Goal: Task Accomplishment & Management: Complete application form

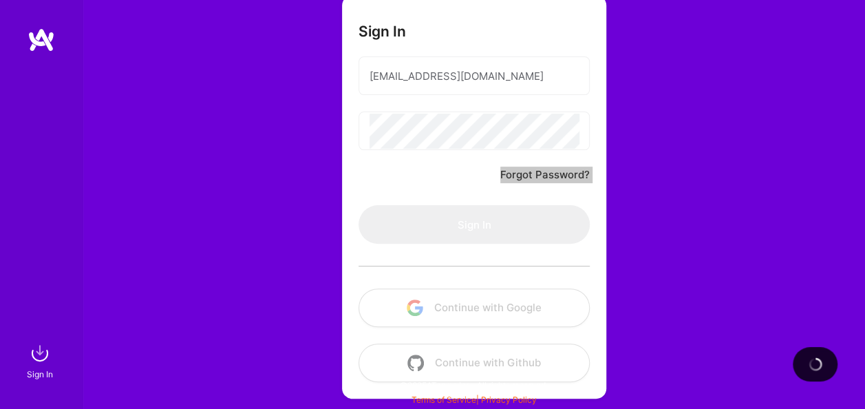
scroll to position [108, 0]
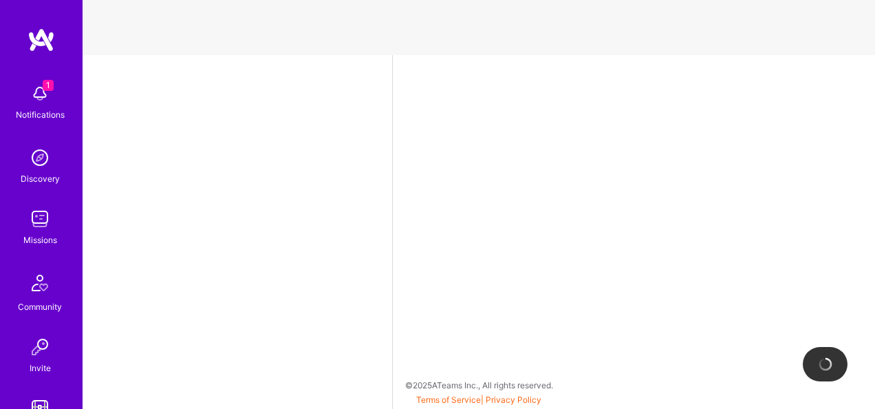
select select "IL"
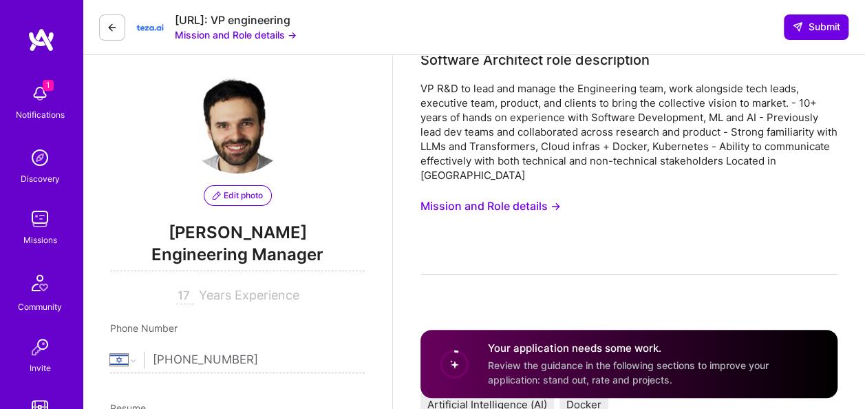
scroll to position [15, 0]
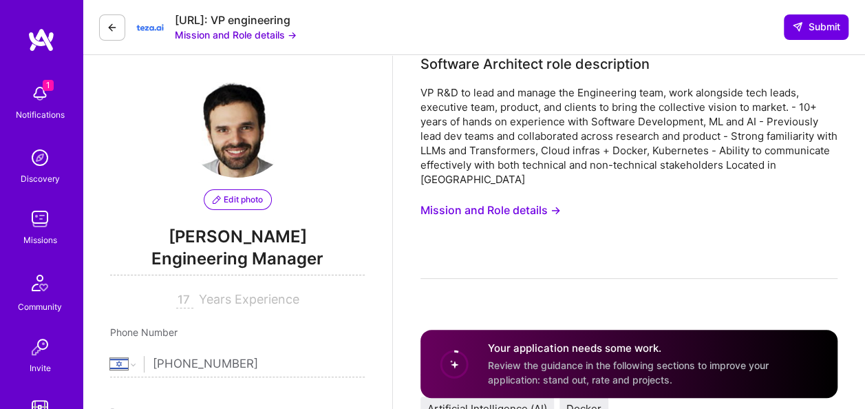
drag, startPoint x: 501, startPoint y: 208, endPoint x: 464, endPoint y: 209, distance: 37.2
click at [464, 209] on button "Mission and Role details →" at bounding box center [491, 210] width 140 height 25
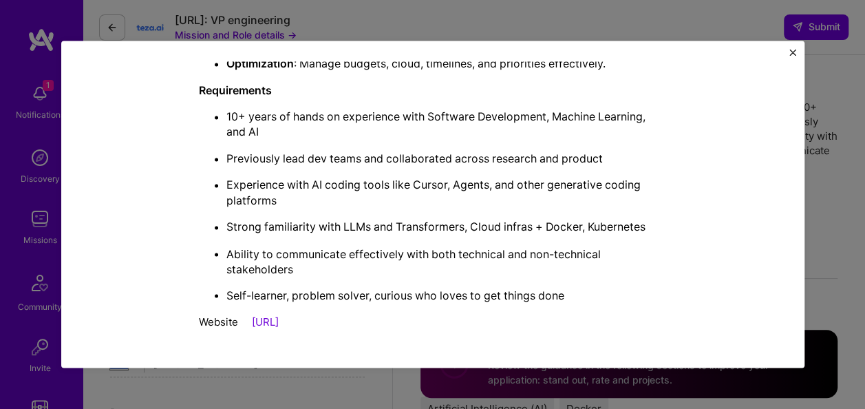
scroll to position [0, 0]
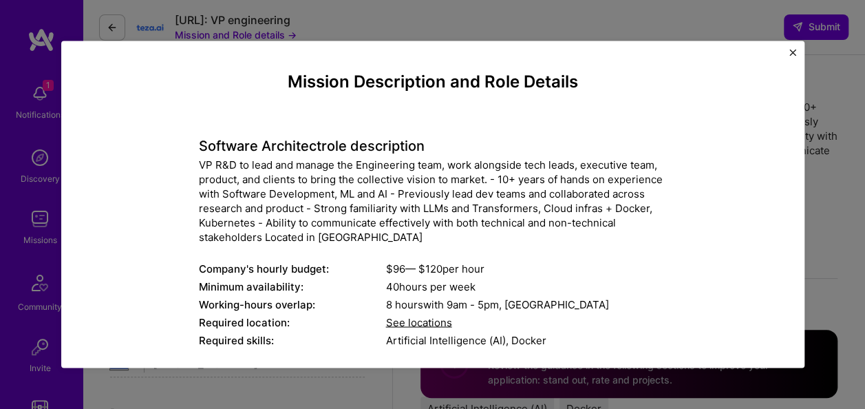
drag, startPoint x: 328, startPoint y: 322, endPoint x: 175, endPoint y: 146, distance: 233.7
copy div "Loremips Dolorsita cons adipiscinge SE D&E te inci utl etdolo mag Aliquaenima m…"
click at [790, 52] on img "Close" at bounding box center [792, 52] width 7 height 7
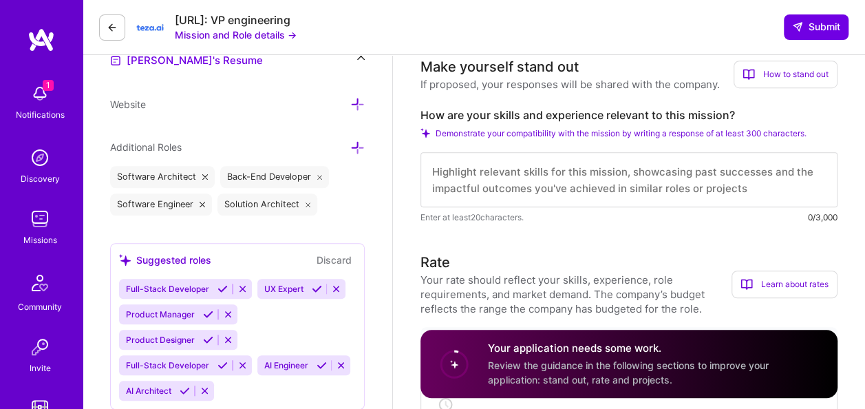
scroll to position [412, 0]
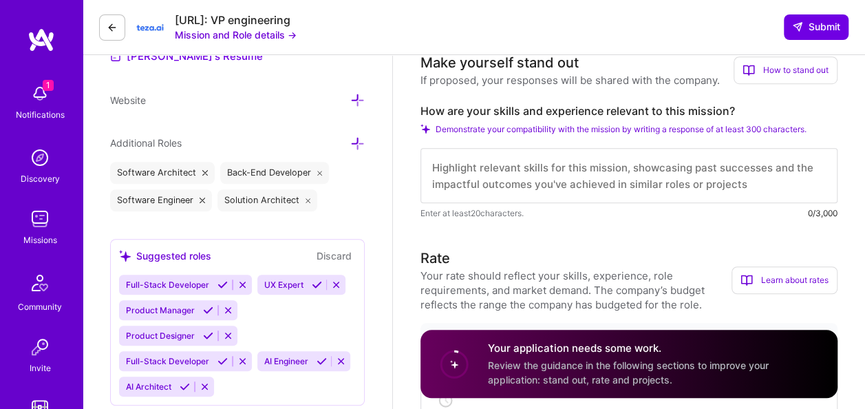
click at [491, 180] on textarea at bounding box center [629, 175] width 417 height 55
paste textarea "With over a decade of leadership in software development, machine learning, and…"
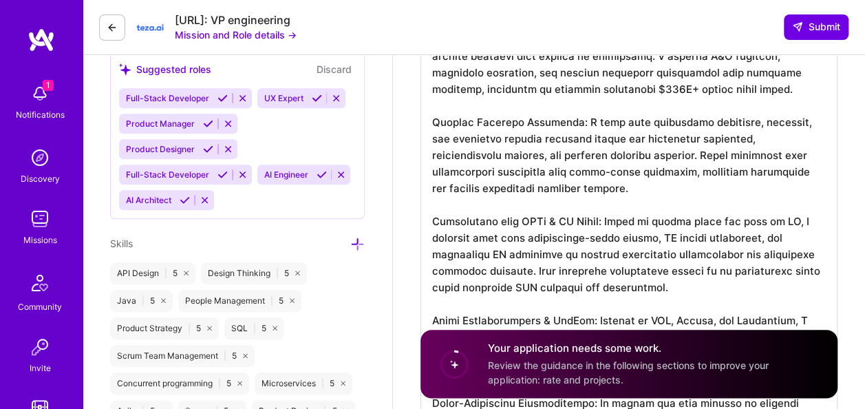
scroll to position [403, 0]
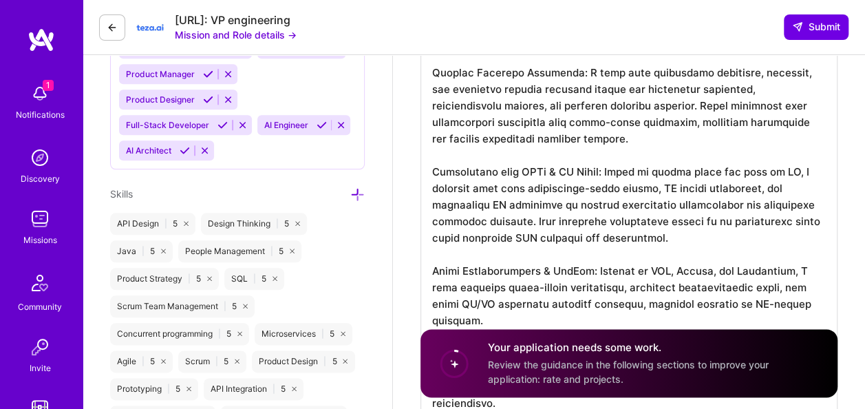
scroll to position [664, 0]
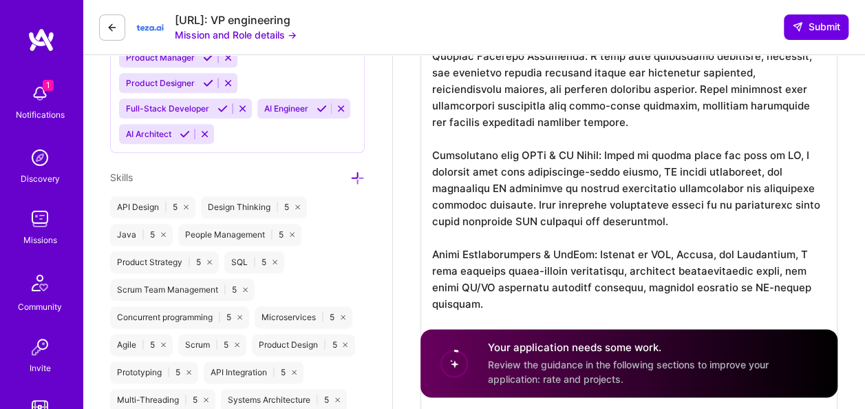
drag, startPoint x: 661, startPoint y: 171, endPoint x: 528, endPoint y: 167, distance: 132.9
click at [528, 167] on textarea at bounding box center [629, 253] width 417 height 765
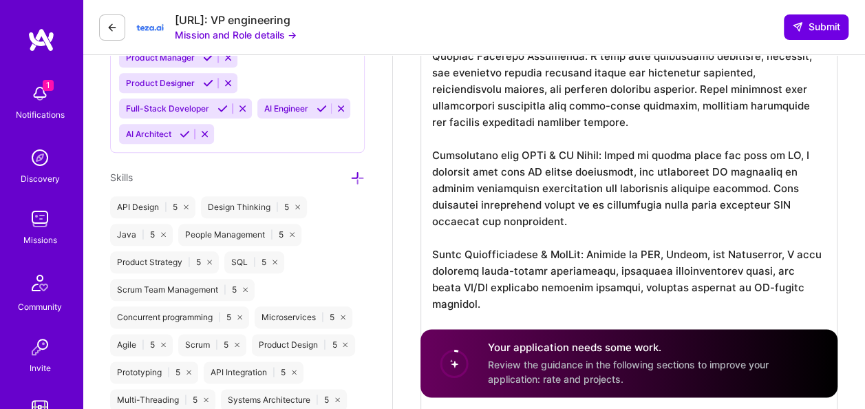
drag, startPoint x: 648, startPoint y: 172, endPoint x: 523, endPoint y: 175, distance: 125.3
click at [523, 175] on textarea at bounding box center [629, 253] width 417 height 765
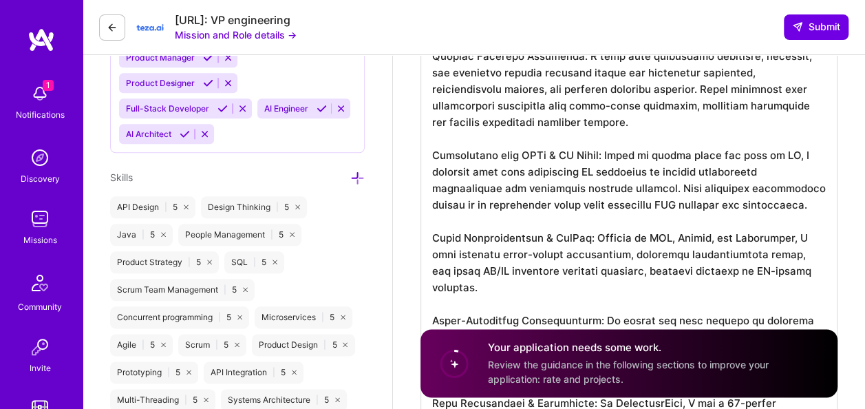
click at [763, 166] on textarea at bounding box center [629, 245] width 417 height 749
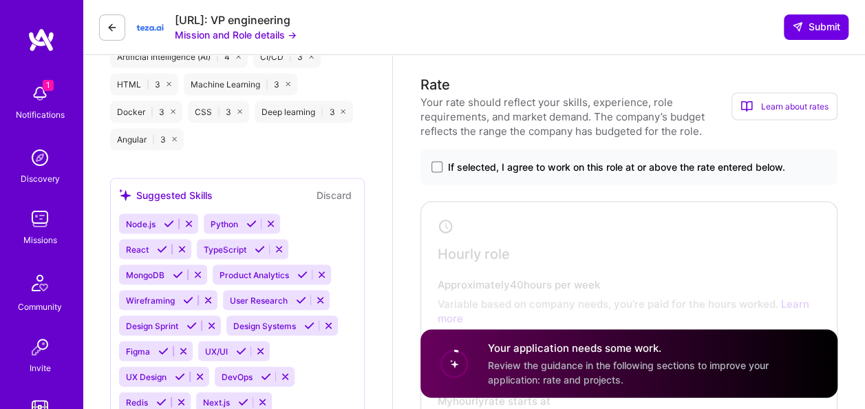
scroll to position [1317, 0]
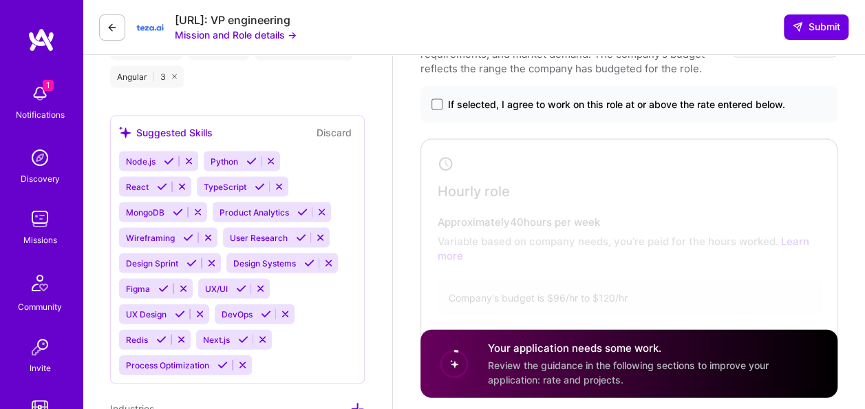
type textarea "With over a decade of leadership in software development, machine learning, and…"
click at [690, 111] on span "If selected, I agree to work on this role at or above the rate entered below." at bounding box center [616, 105] width 337 height 14
click at [0, 0] on input "If selected, I agree to work on this role at or above the rate entered below." at bounding box center [0, 0] width 0 height 0
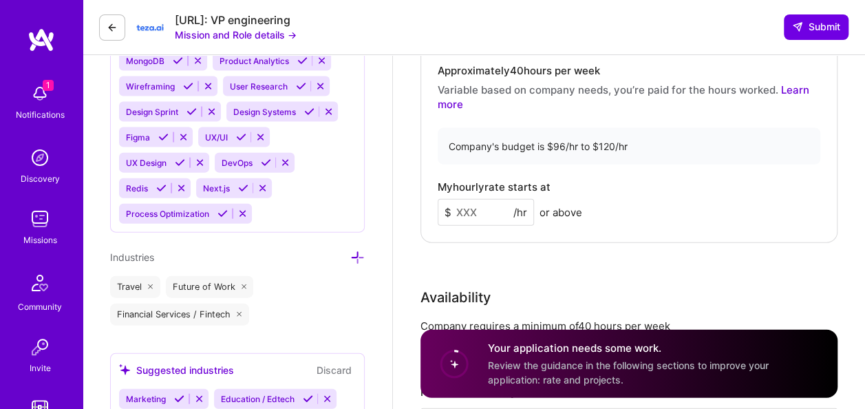
scroll to position [1549, 0]
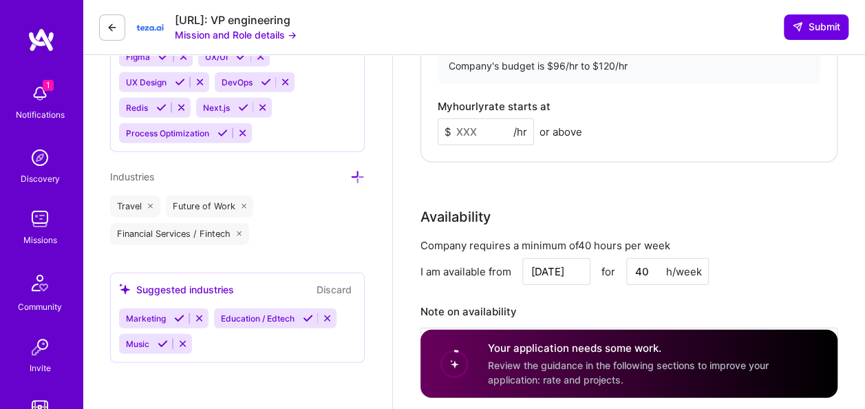
click at [468, 134] on input at bounding box center [486, 131] width 96 height 27
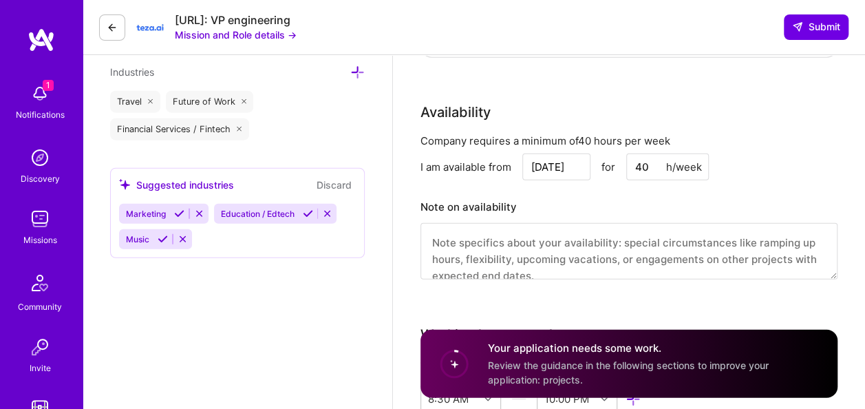
scroll to position [1677, 0]
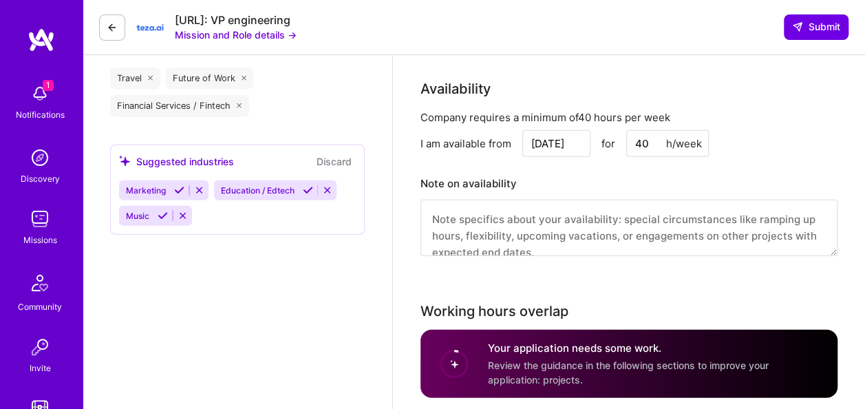
type input "110"
click at [551, 140] on input "[DATE]" at bounding box center [556, 143] width 68 height 27
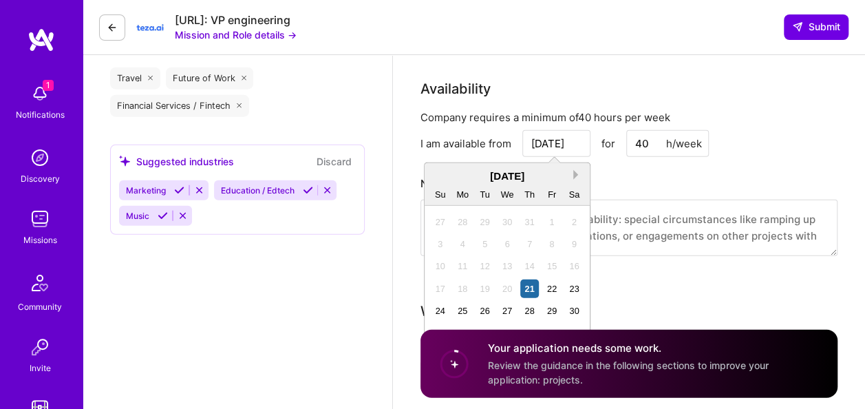
click at [575, 171] on button "Next Month" at bounding box center [578, 175] width 10 height 10
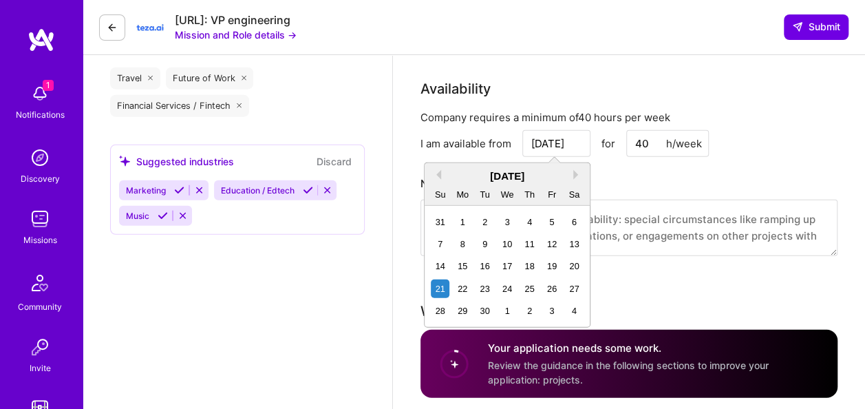
click at [577, 180] on div "[DATE]" at bounding box center [507, 176] width 165 height 14
click at [577, 170] on button "Next Month" at bounding box center [578, 175] width 10 height 10
click at [459, 263] on div "13" at bounding box center [463, 266] width 19 height 19
type input "[DATE]"
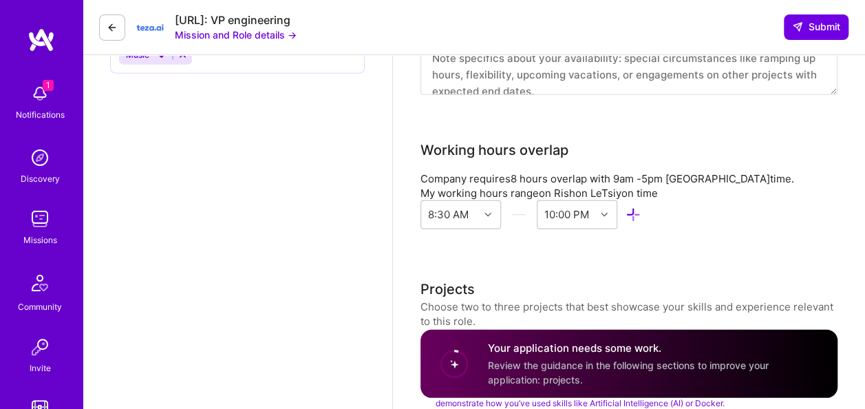
scroll to position [1862, 0]
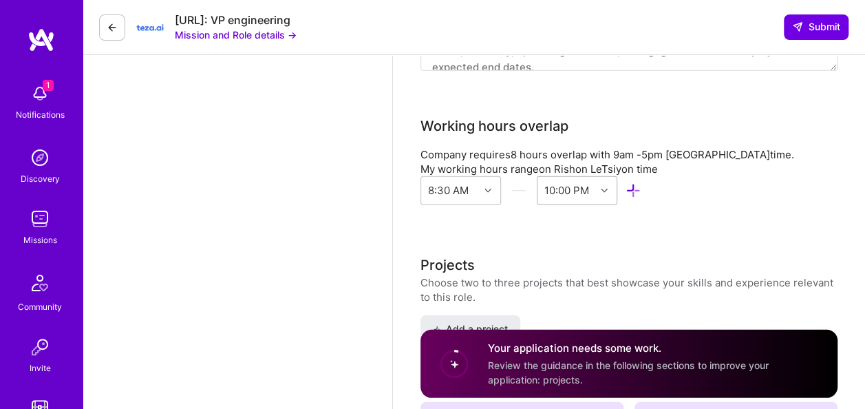
click at [585, 187] on div "10:00 PM" at bounding box center [567, 191] width 58 height 28
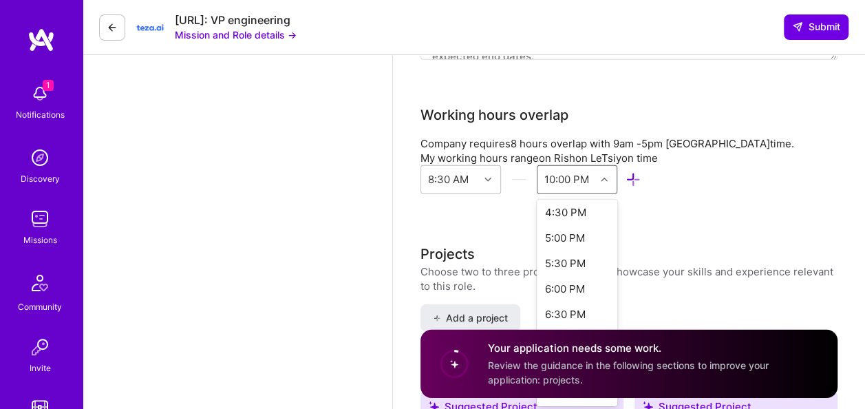
scroll to position [478, 0]
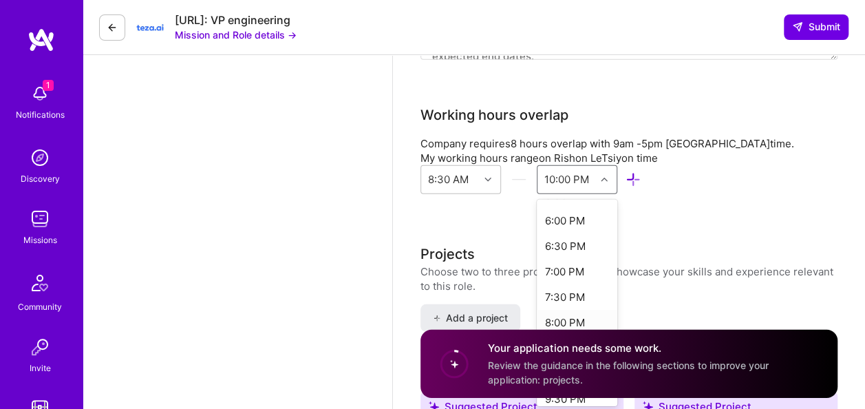
click at [577, 317] on div "8:00 PM" at bounding box center [577, 322] width 81 height 25
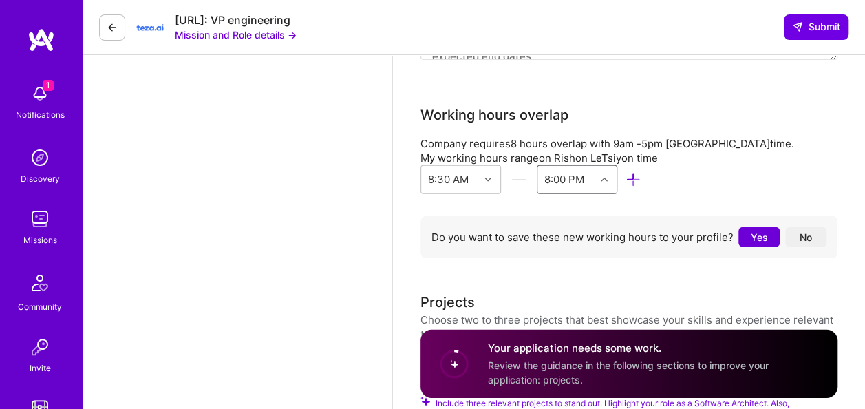
click at [807, 237] on button "No" at bounding box center [805, 237] width 41 height 20
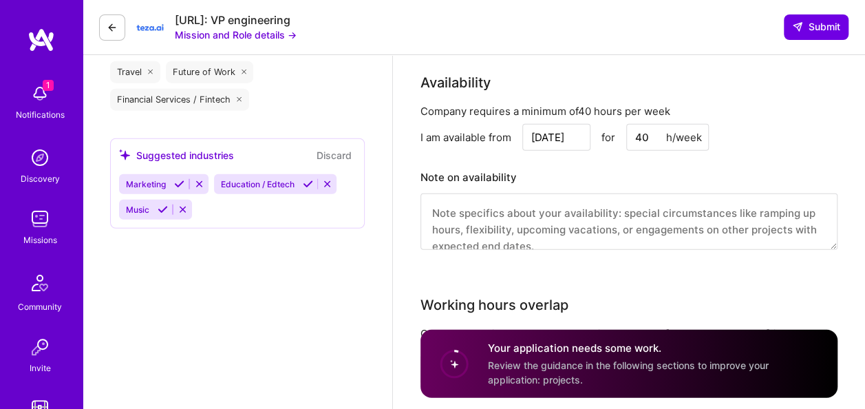
scroll to position [1670, 0]
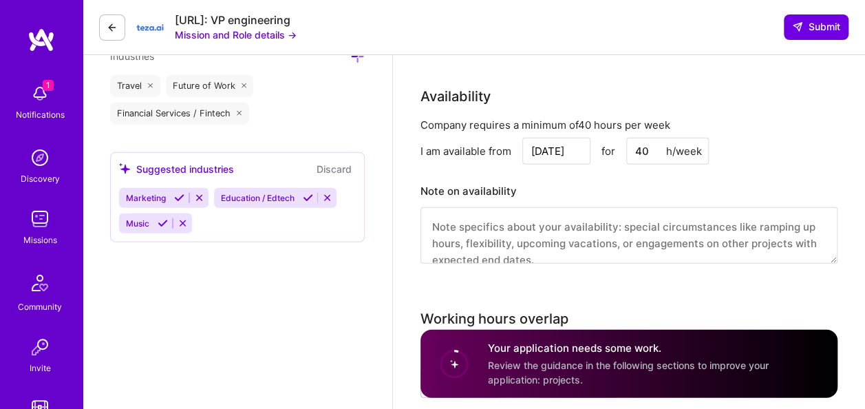
click at [579, 235] on textarea at bounding box center [629, 235] width 417 height 56
paste textarea "I am working on a very important project for my employer. It will be completed …"
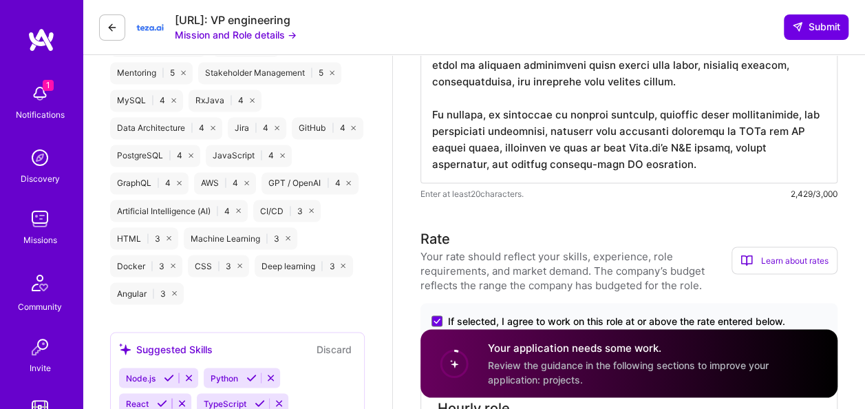
scroll to position [1082, 0]
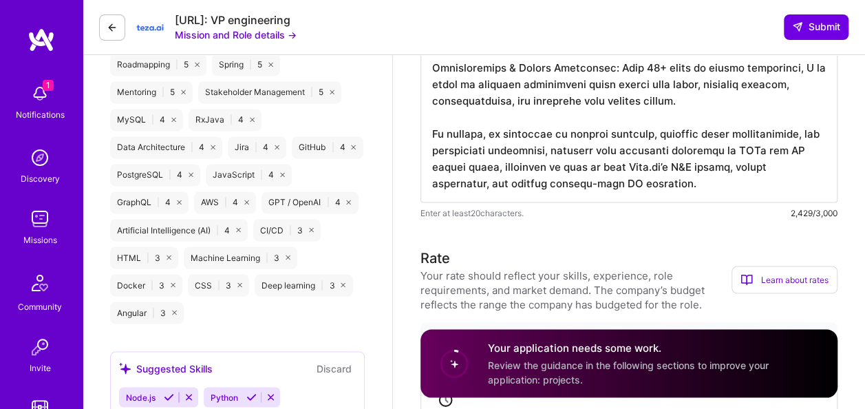
type textarea "I am working on a very important project for my employer. It will be completed …"
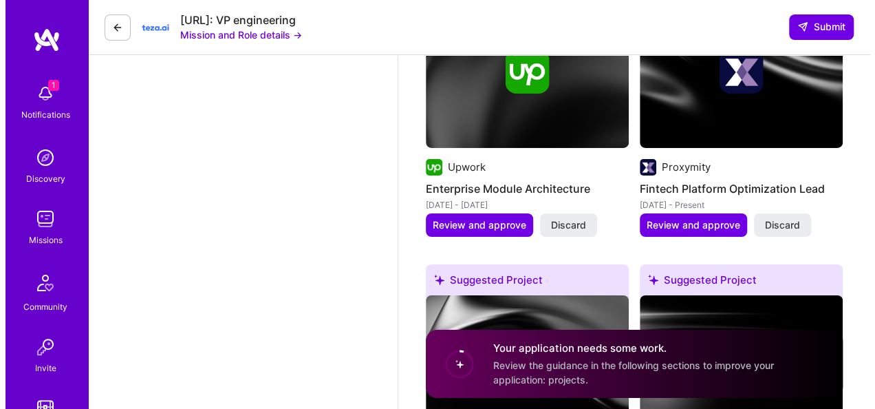
scroll to position [2323, 0]
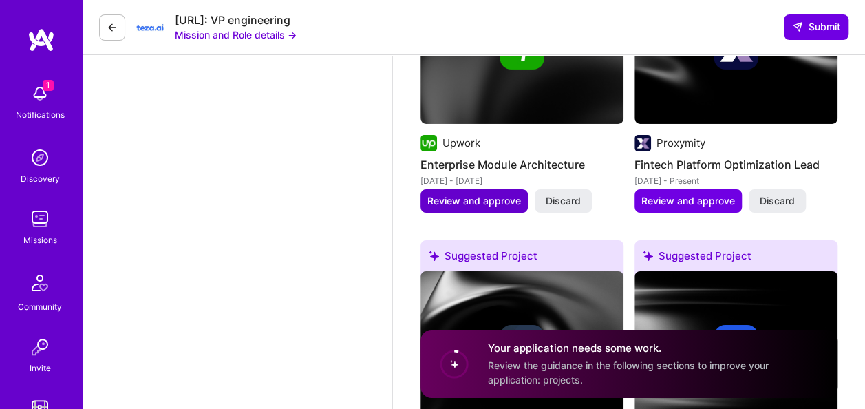
click at [487, 199] on span "Review and approve" at bounding box center [474, 201] width 94 height 14
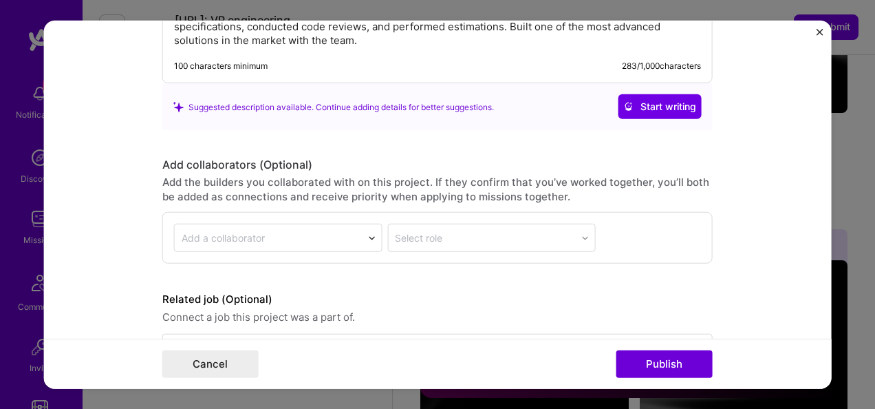
scroll to position [1714, 0]
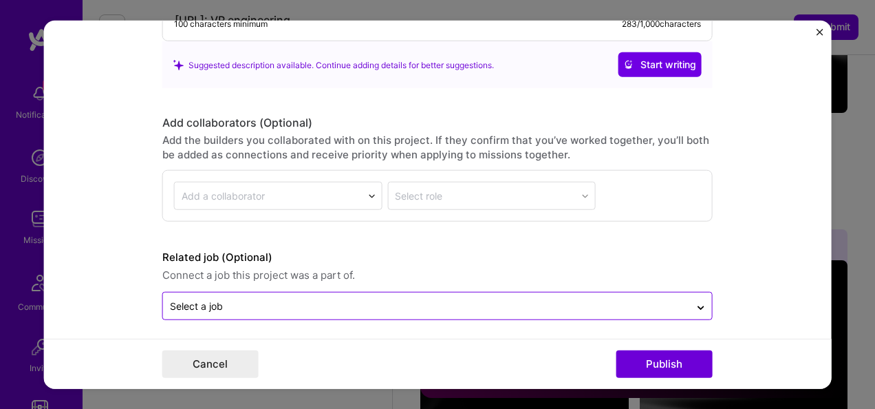
drag, startPoint x: 663, startPoint y: 363, endPoint x: 625, endPoint y: 295, distance: 78.9
click at [625, 295] on form "Editing suggested project This project is suggested based on your LinkedIn, res…" at bounding box center [438, 205] width 788 height 368
click at [666, 305] on input "text" at bounding box center [426, 306] width 513 height 14
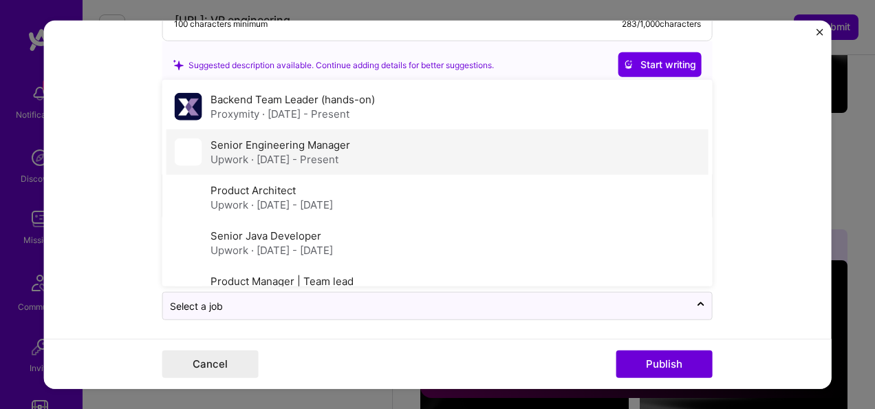
click at [566, 149] on div "Senior Engineering Manager Upwork · [DATE] - Present" at bounding box center [438, 151] width 542 height 45
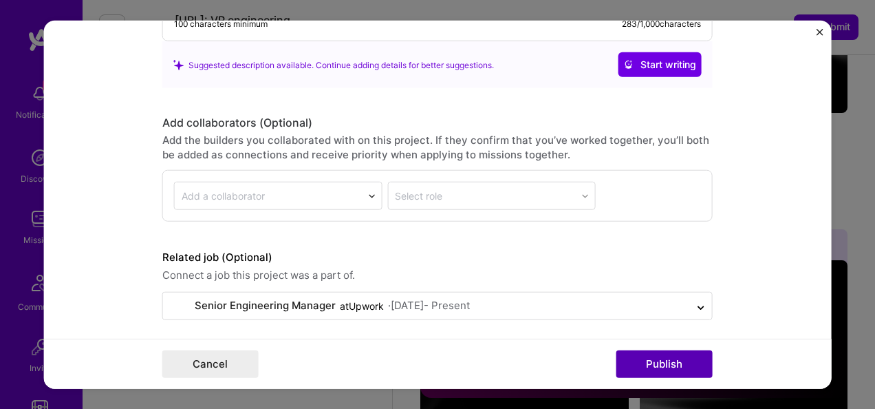
click at [661, 359] on button "Publish" at bounding box center [665, 364] width 96 height 28
click at [820, 34] on img "Close" at bounding box center [819, 32] width 7 height 7
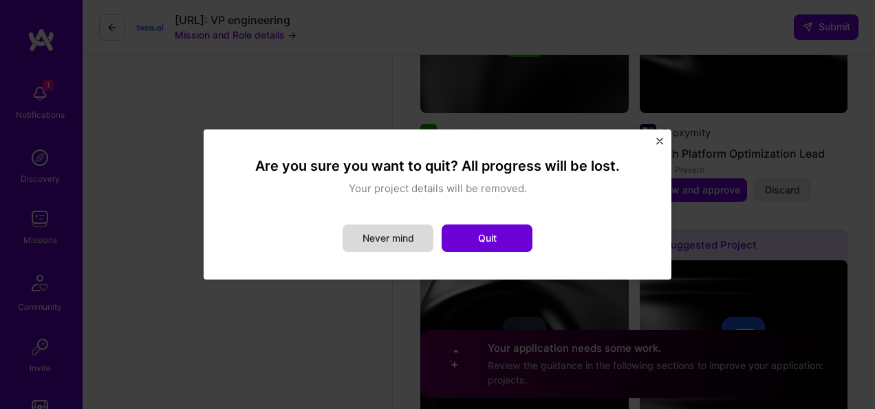
click at [384, 237] on button "Never mind" at bounding box center [388, 238] width 91 height 28
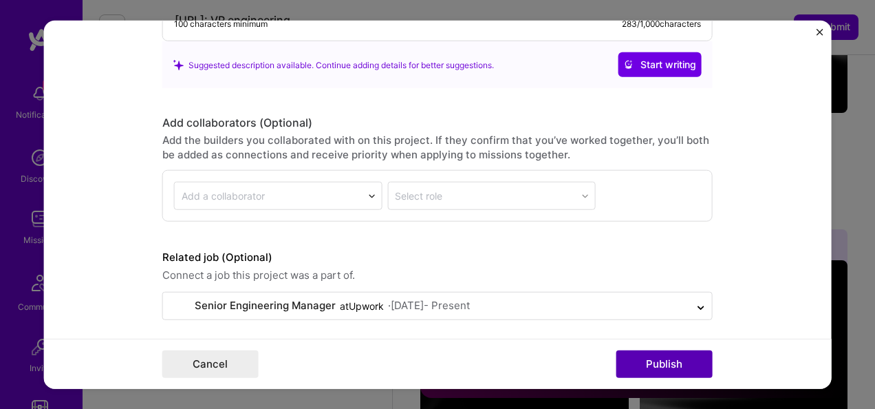
click at [641, 354] on button "Publish" at bounding box center [665, 364] width 96 height 28
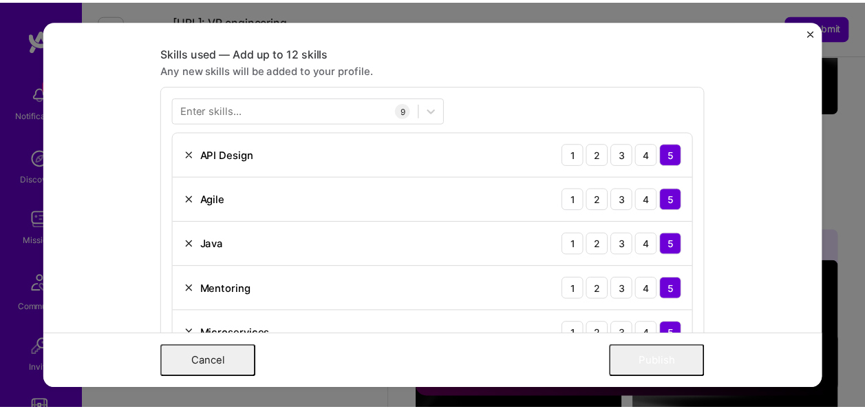
scroll to position [0, 0]
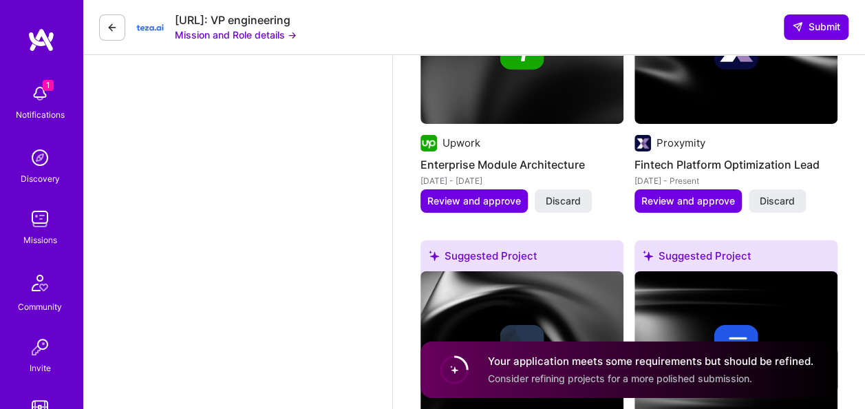
drag, startPoint x: 826, startPoint y: 321, endPoint x: 818, endPoint y: 73, distance: 247.9
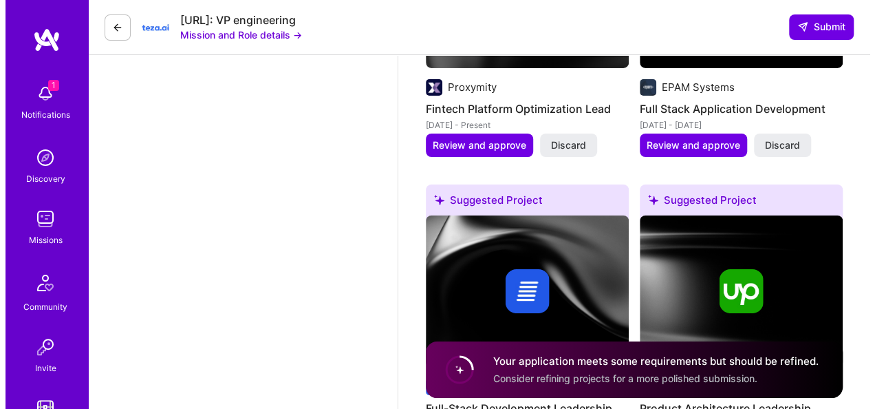
scroll to position [2369, 0]
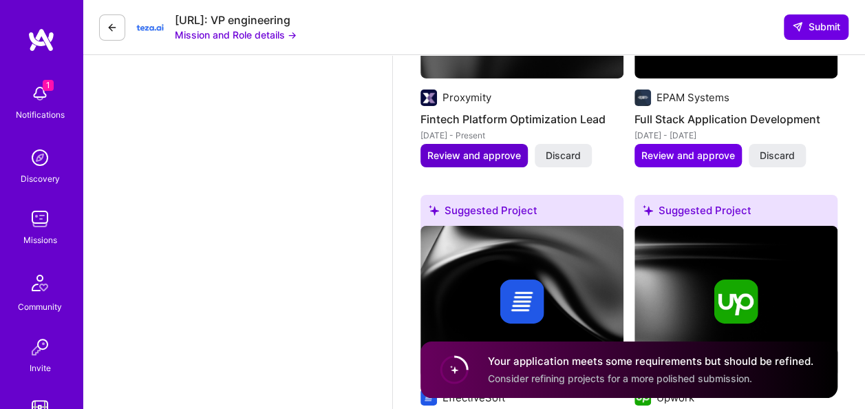
click at [482, 153] on span "Review and approve" at bounding box center [474, 156] width 94 height 14
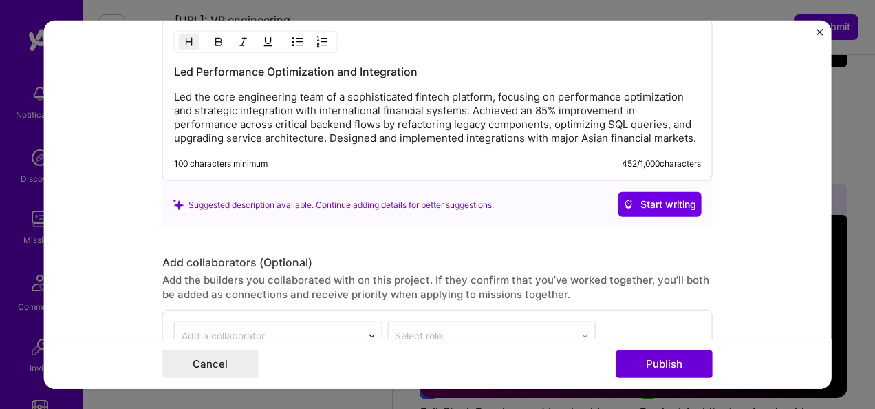
scroll to position [1680, 0]
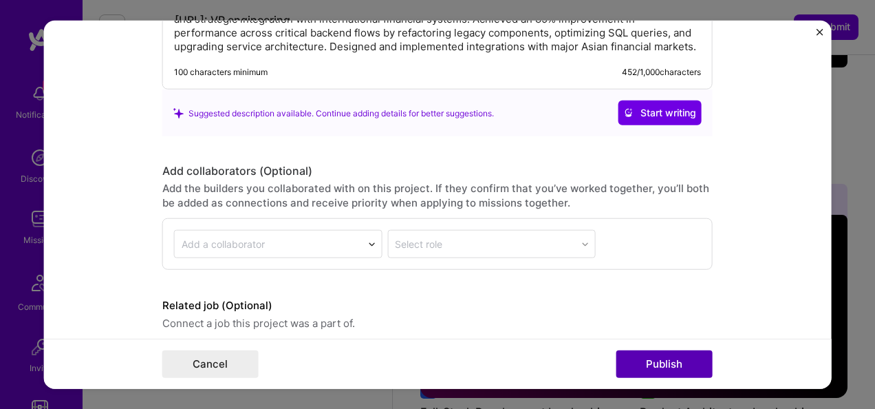
click at [662, 367] on button "Publish" at bounding box center [665, 364] width 96 height 28
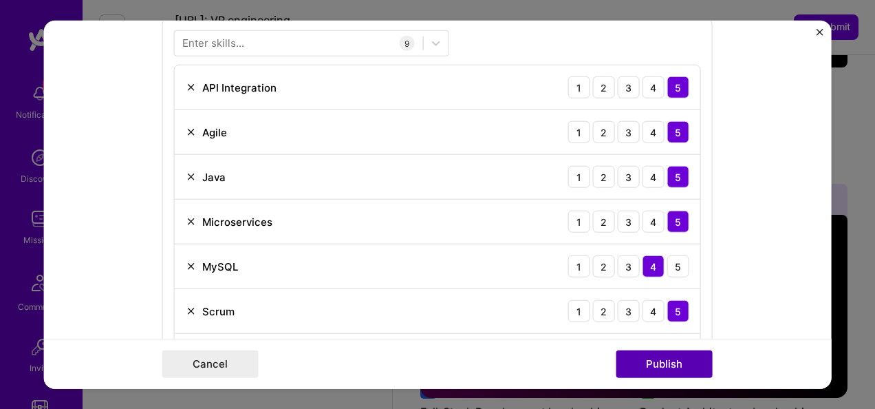
scroll to position [461, 0]
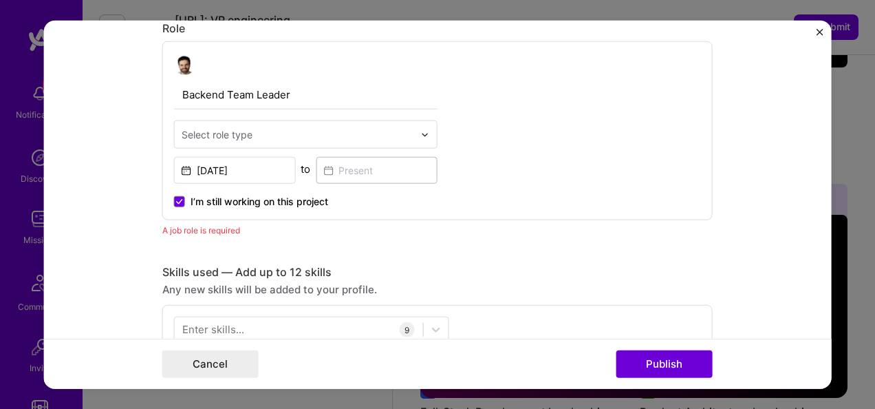
click at [252, 132] on input "text" at bounding box center [298, 134] width 233 height 14
click at [431, 141] on div at bounding box center [429, 134] width 16 height 27
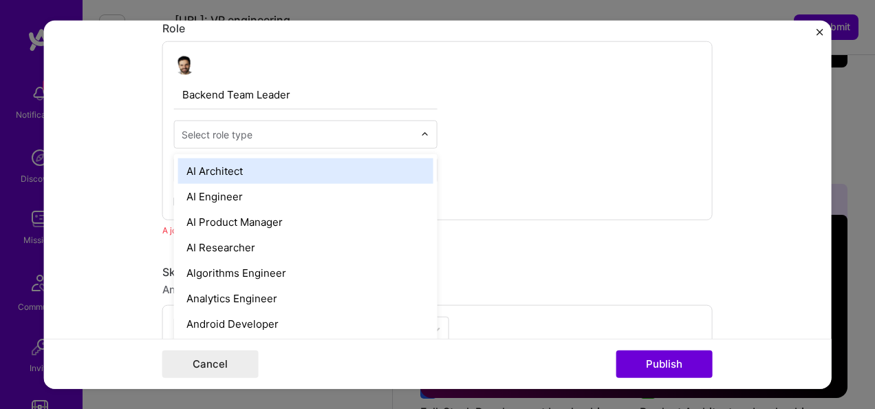
click at [407, 131] on input "text" at bounding box center [298, 134] width 233 height 14
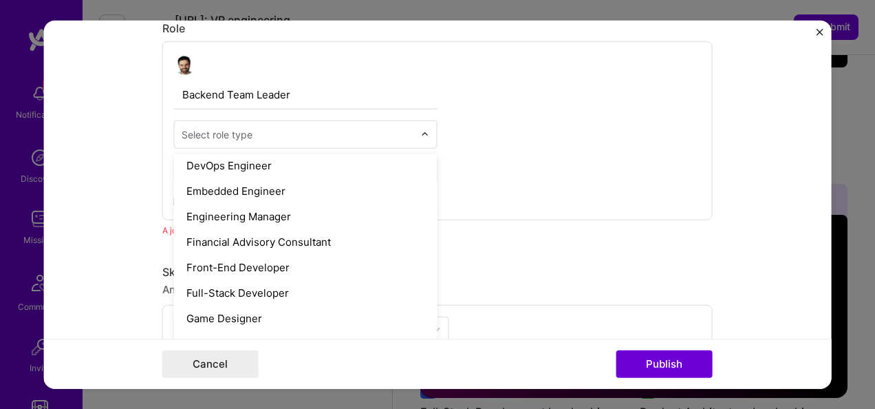
scroll to position [702, 0]
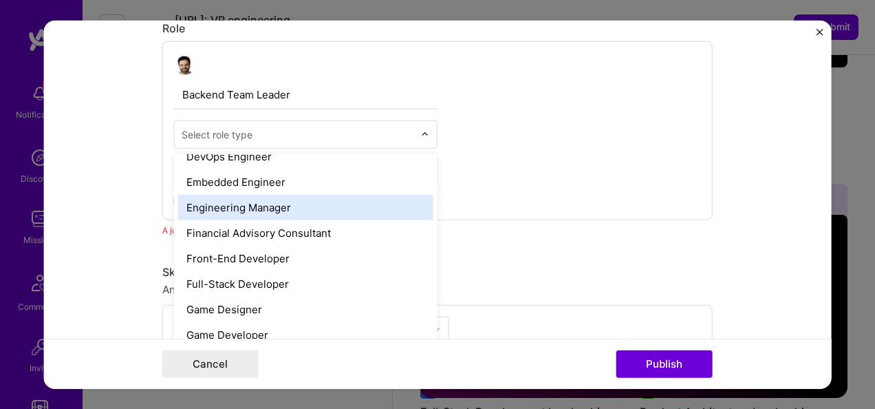
click at [370, 212] on div "Engineering Manager" at bounding box center [305, 207] width 255 height 25
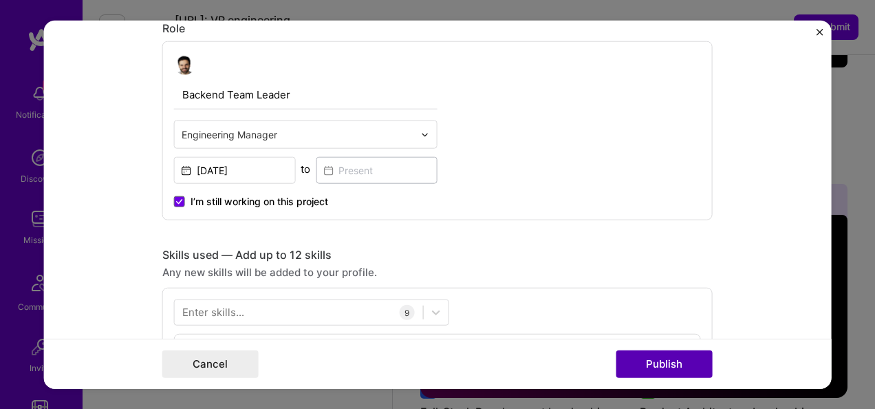
click at [661, 369] on button "Publish" at bounding box center [665, 364] width 96 height 28
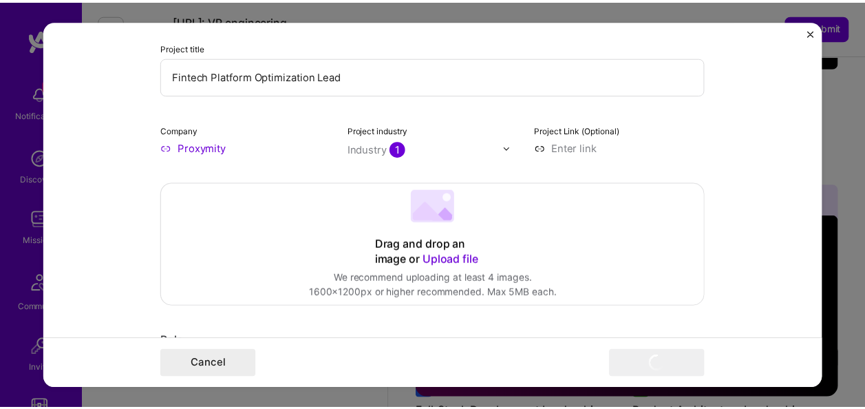
scroll to position [0, 0]
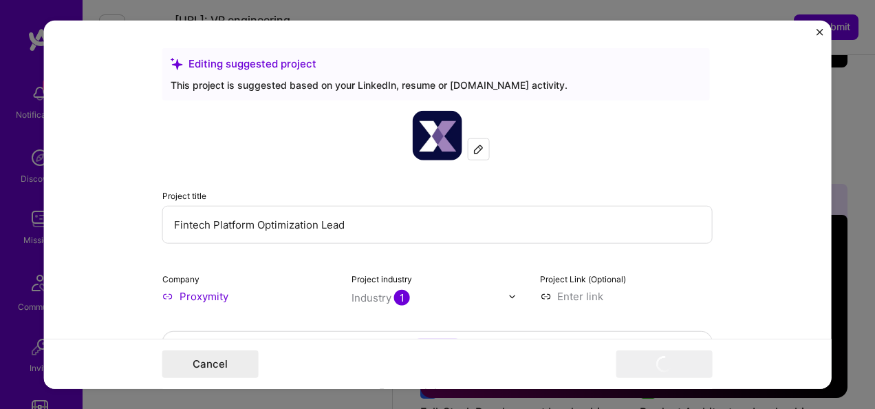
click at [817, 31] on img "Close" at bounding box center [819, 32] width 7 height 7
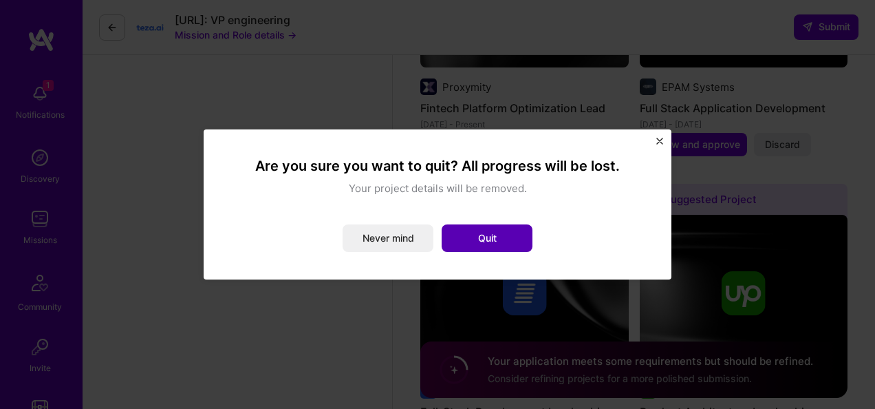
click at [493, 237] on button "Quit" at bounding box center [487, 238] width 91 height 28
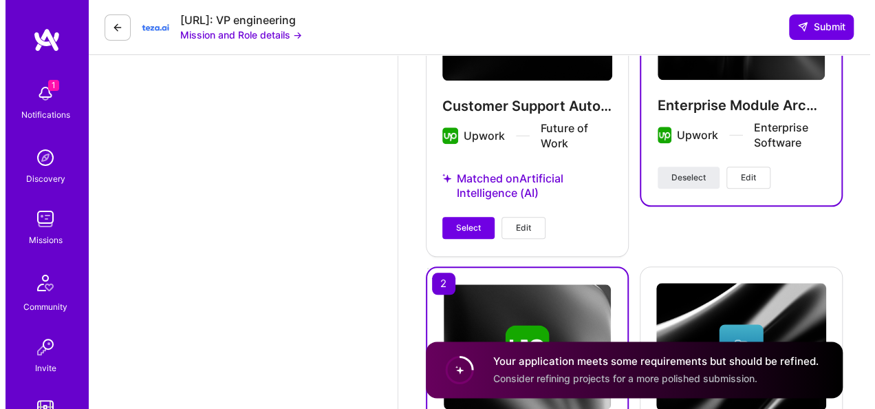
scroll to position [3196, 0]
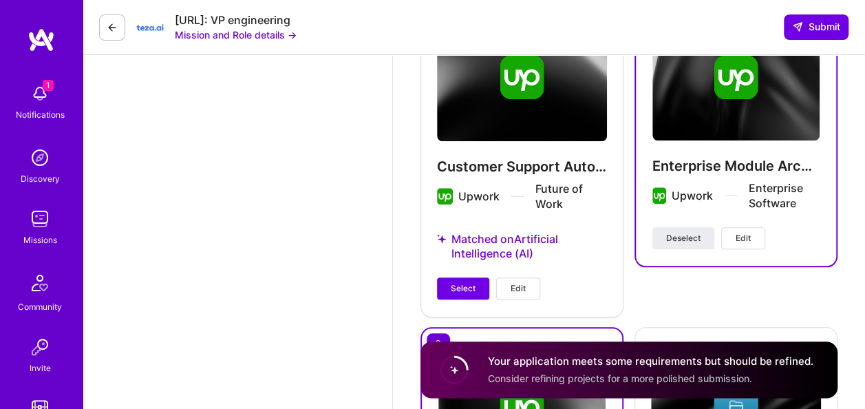
click at [748, 234] on span "Edit" at bounding box center [743, 238] width 15 height 12
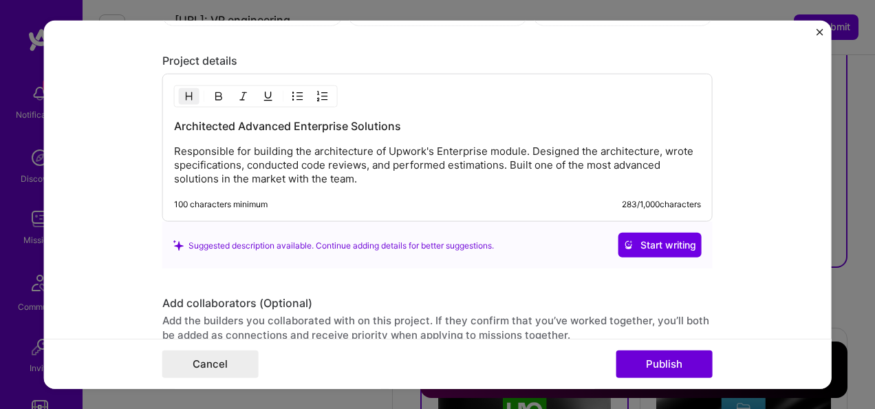
scroll to position [1012, 0]
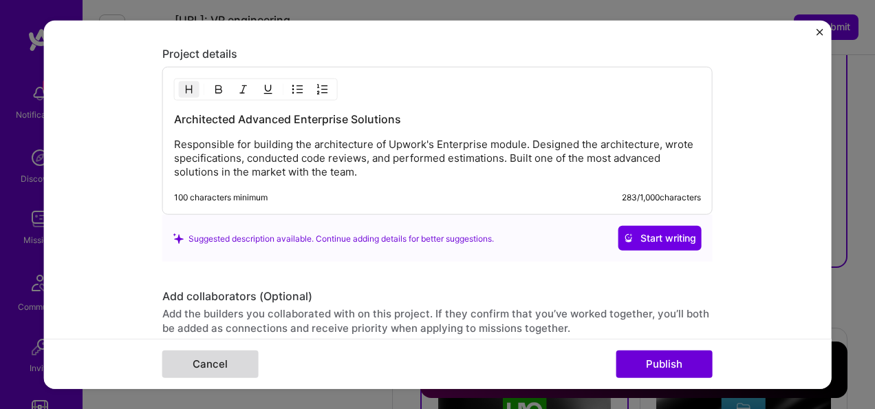
click at [235, 366] on button "Cancel" at bounding box center [210, 364] width 96 height 28
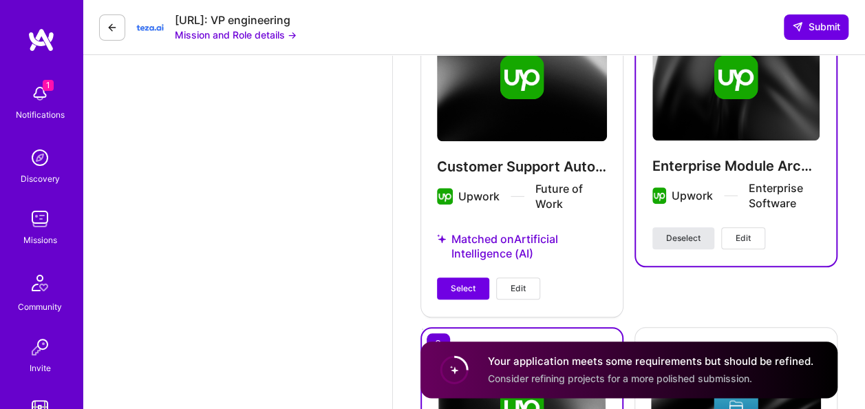
click at [679, 235] on span "Deselect" at bounding box center [683, 238] width 34 height 12
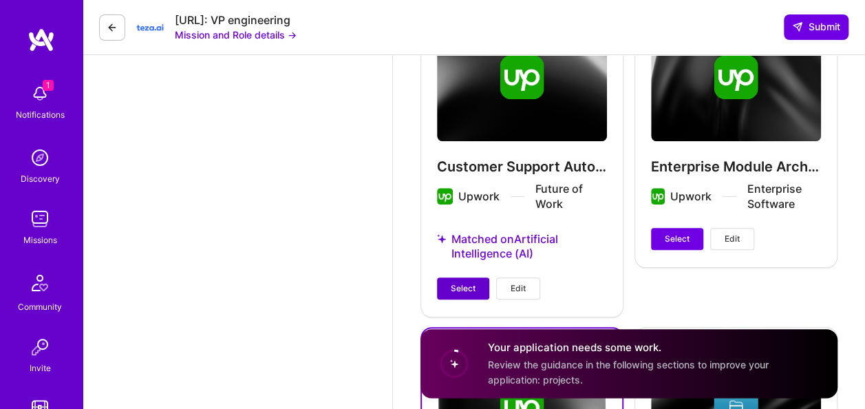
click at [476, 281] on button "Select" at bounding box center [463, 288] width 52 height 22
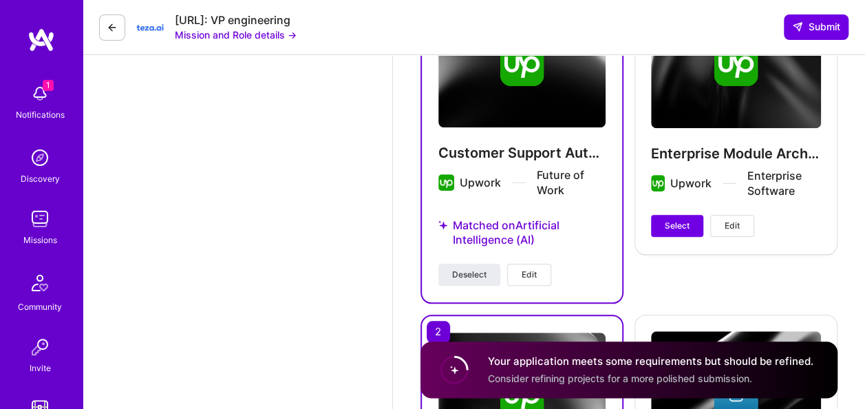
click at [535, 268] on span "Edit" at bounding box center [529, 274] width 15 height 12
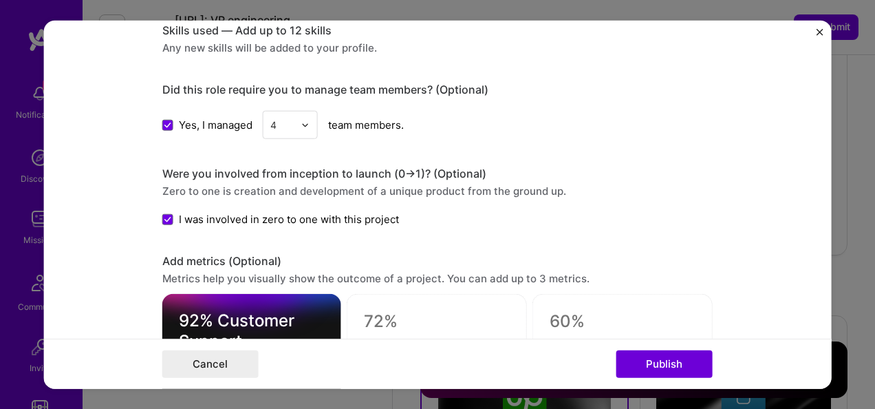
scroll to position [630, 0]
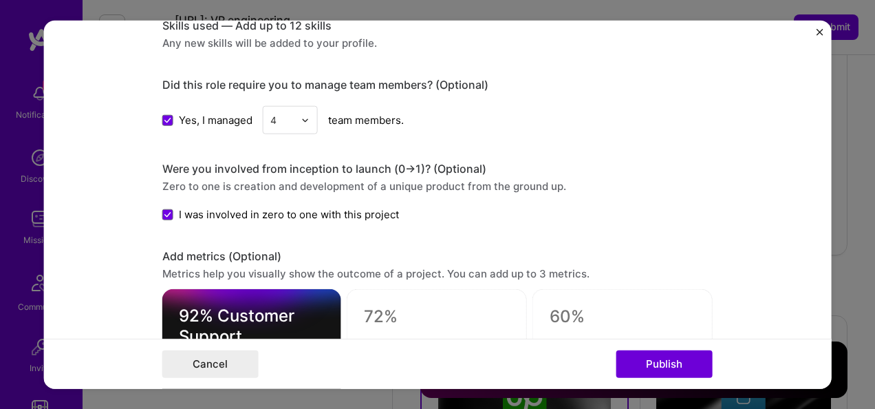
click at [306, 117] on div at bounding box center [309, 120] width 16 height 27
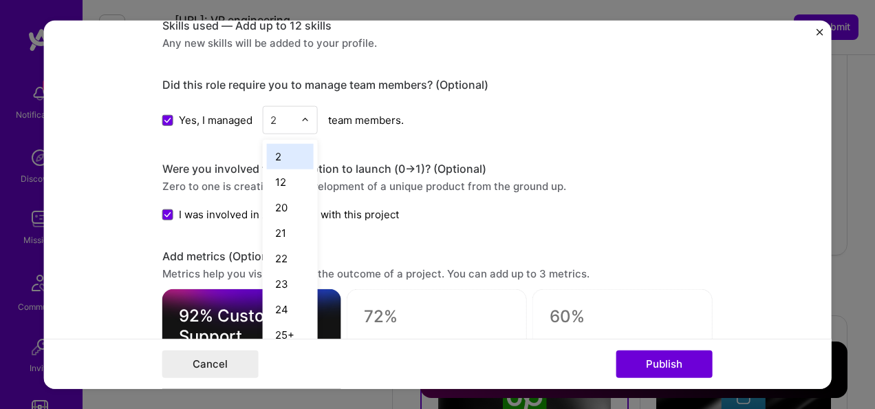
type input "20"
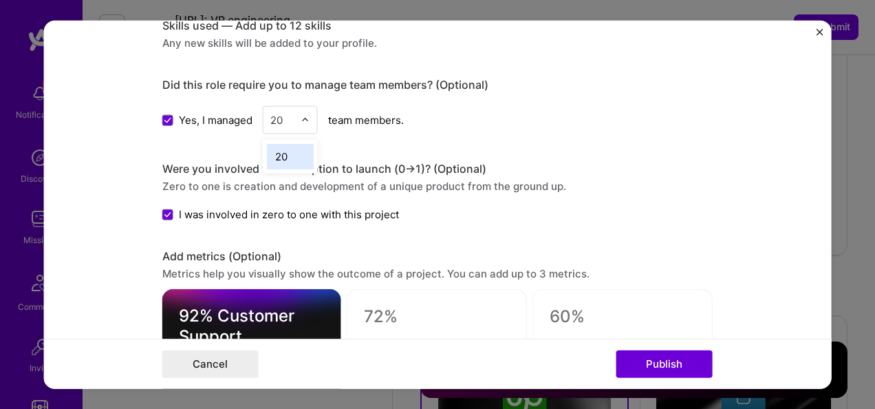
click at [288, 151] on div "20" at bounding box center [290, 156] width 47 height 25
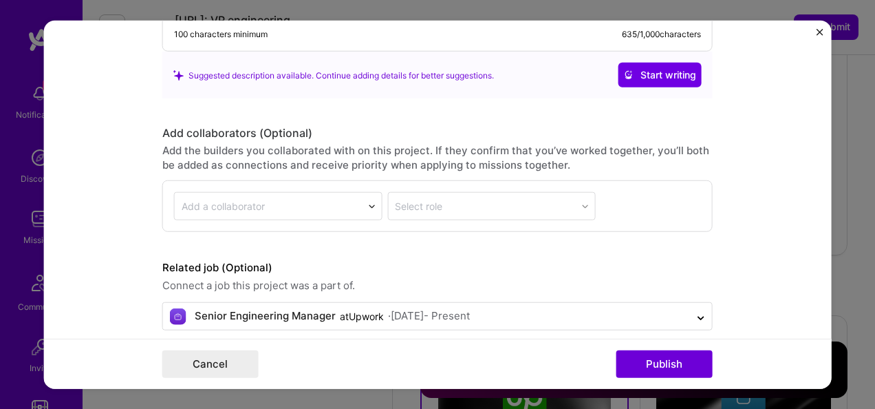
scroll to position [1283, 0]
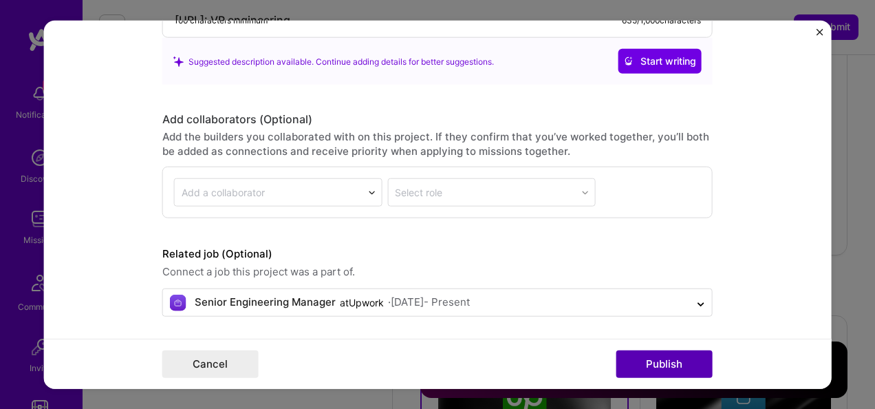
click at [658, 361] on button "Publish" at bounding box center [665, 364] width 96 height 28
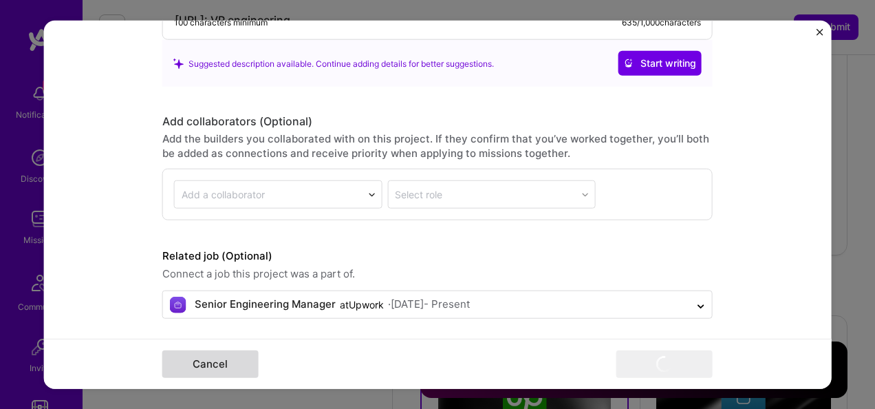
click at [223, 359] on button "Cancel" at bounding box center [210, 364] width 96 height 28
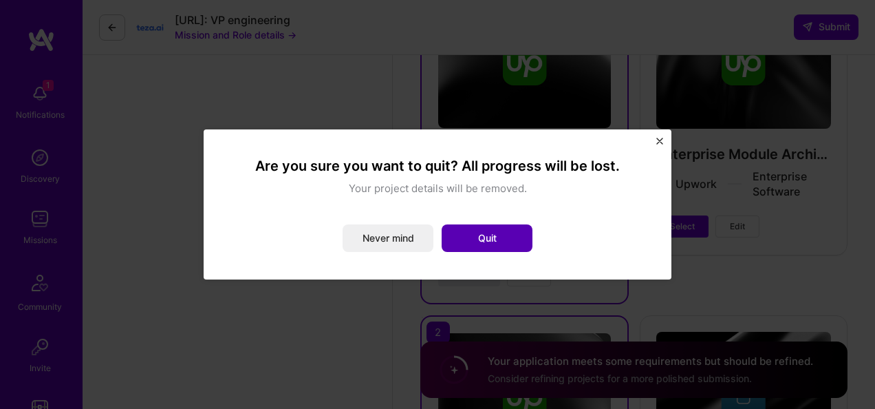
click at [498, 244] on button "Quit" at bounding box center [487, 238] width 91 height 28
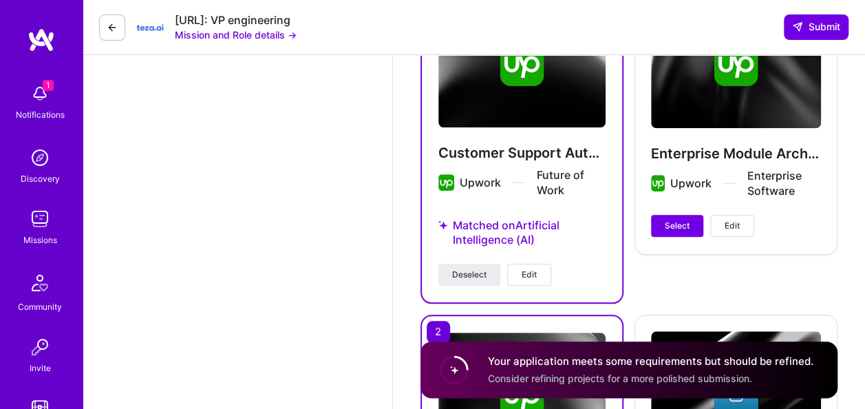
click at [531, 275] on span "Edit" at bounding box center [529, 274] width 15 height 12
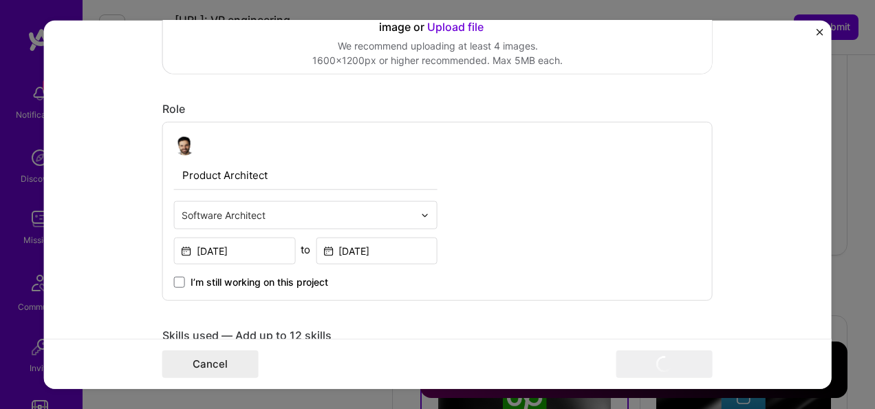
scroll to position [332, 0]
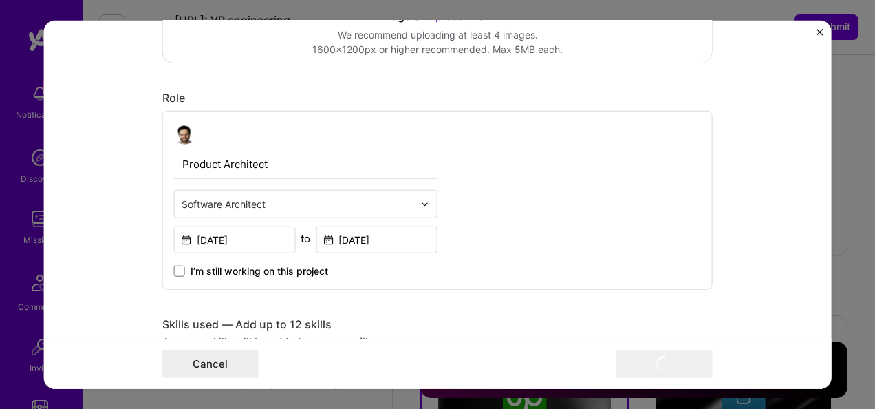
drag, startPoint x: 297, startPoint y: 175, endPoint x: 291, endPoint y: 202, distance: 28.2
click at [291, 202] on div "Product Architect Software Architect [DATE] to [DATE] I’m still working on this…" at bounding box center [306, 201] width 264 height 156
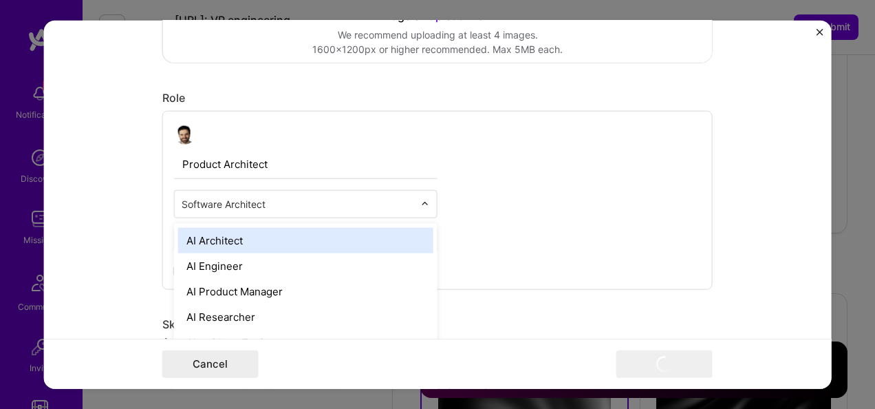
click at [291, 202] on input "text" at bounding box center [298, 204] width 233 height 14
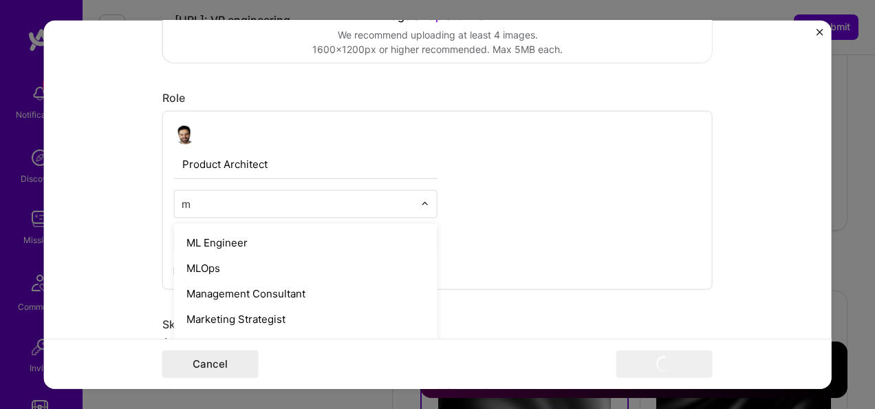
scroll to position [23, 0]
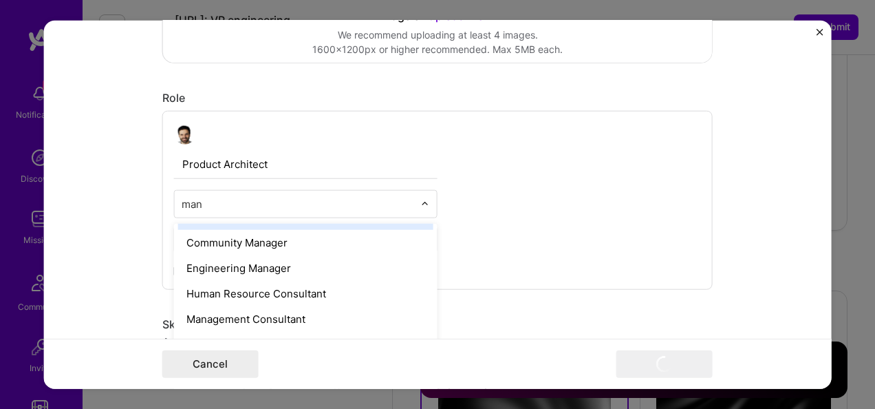
type input "mana"
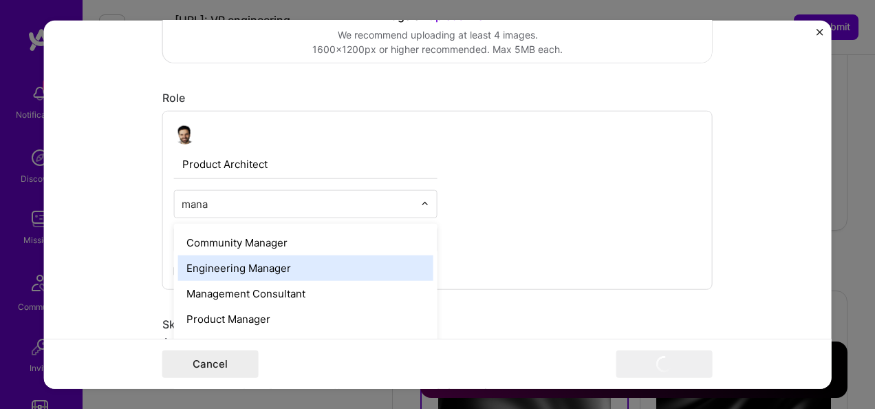
click at [295, 270] on div "Engineering Manager" at bounding box center [305, 267] width 255 height 25
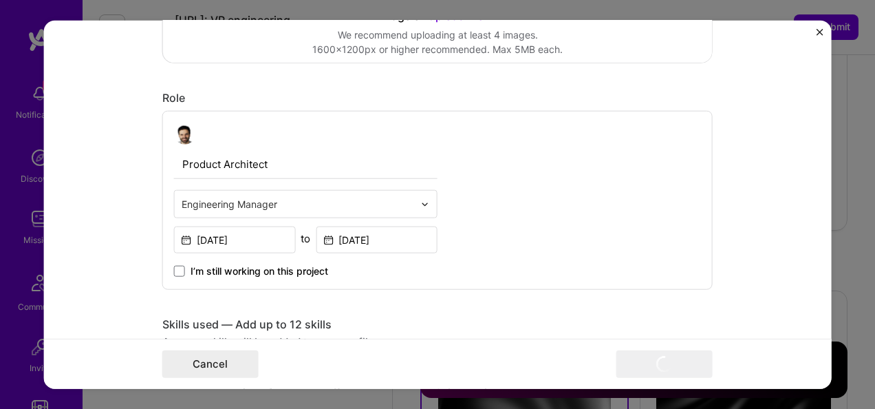
click at [234, 167] on input "Product Architect" at bounding box center [306, 164] width 264 height 29
type input "P"
type input "Senior Engineering Manager"
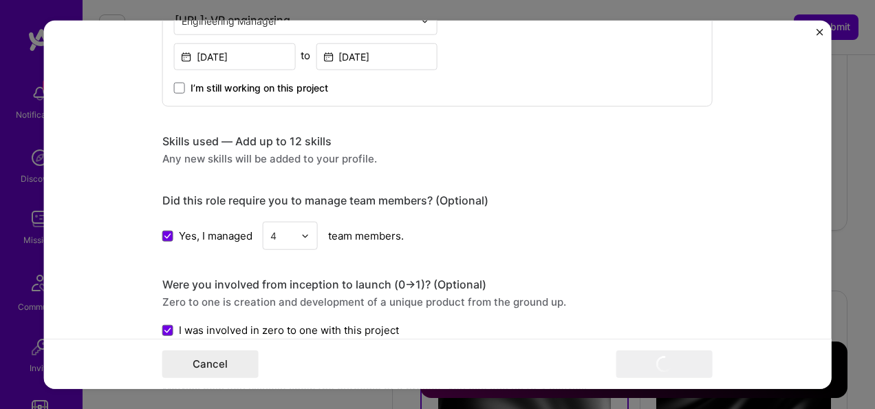
scroll to position [549, 0]
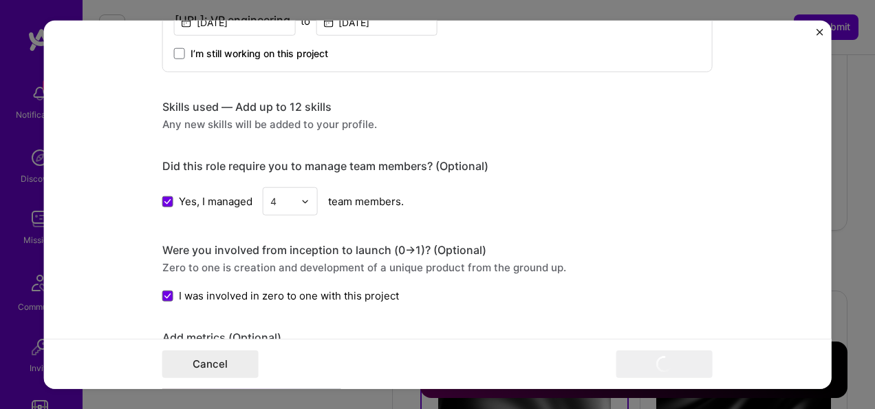
click at [273, 197] on input "text" at bounding box center [282, 201] width 24 height 14
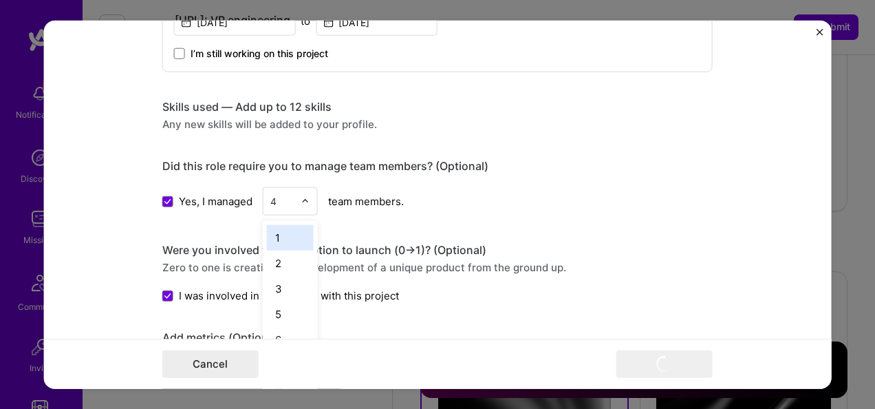
scroll to position [3243, 0]
click at [273, 197] on input "text" at bounding box center [282, 201] width 24 height 14
type input "20"
click at [284, 230] on div "20" at bounding box center [290, 237] width 47 height 25
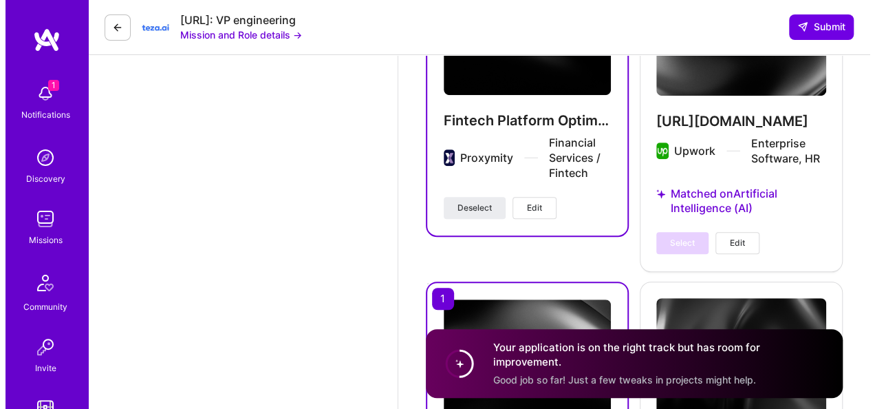
scroll to position [2830, 0]
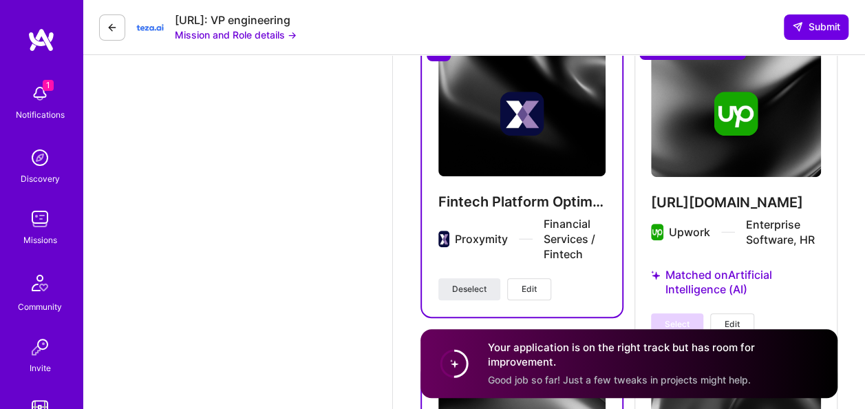
click at [534, 291] on span "Edit" at bounding box center [529, 289] width 15 height 12
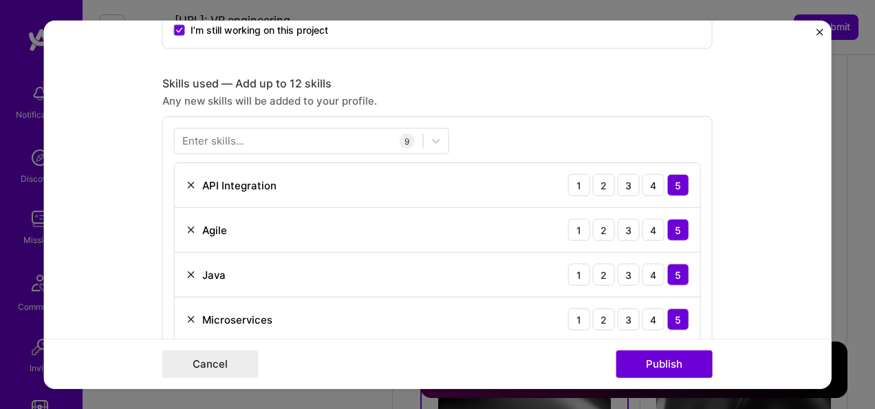
scroll to position [597, 0]
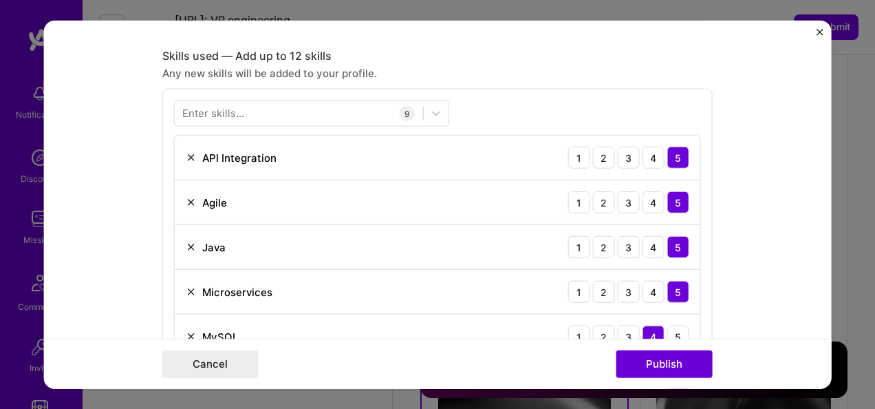
click at [819, 30] on img "Close" at bounding box center [819, 32] width 7 height 7
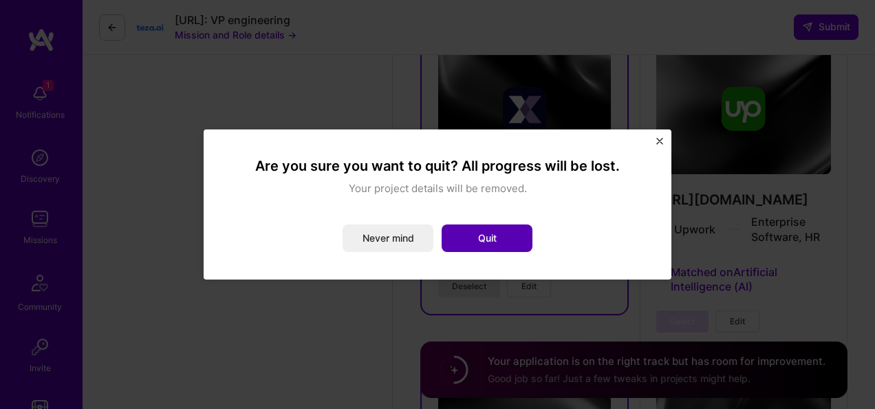
click at [487, 237] on button "Quit" at bounding box center [487, 238] width 91 height 28
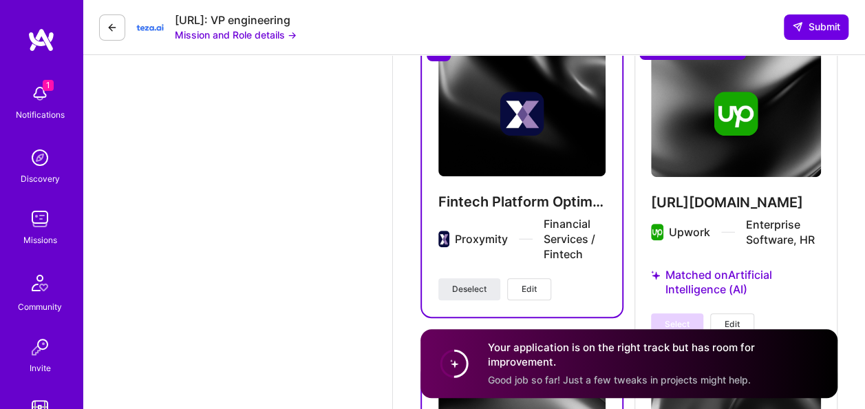
click at [531, 293] on span "Edit" at bounding box center [529, 289] width 15 height 12
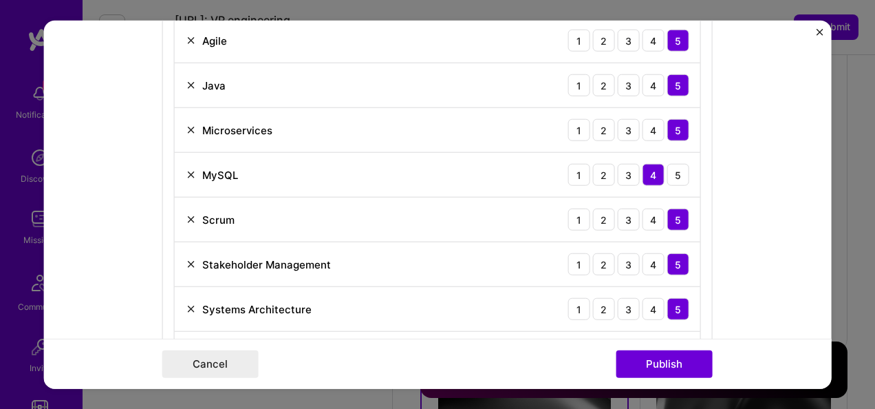
scroll to position [767, 0]
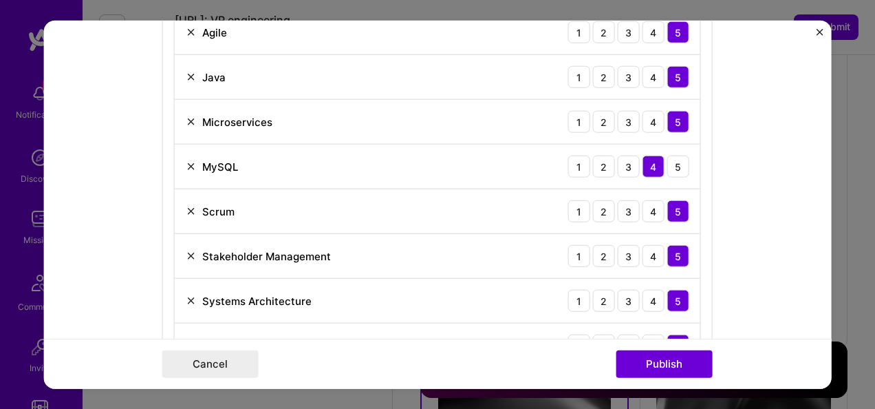
click at [187, 164] on img at bounding box center [191, 166] width 11 height 11
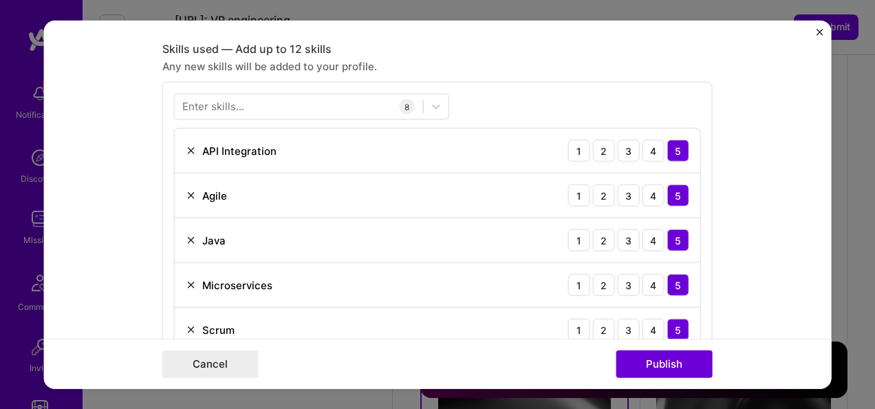
scroll to position [542, 0]
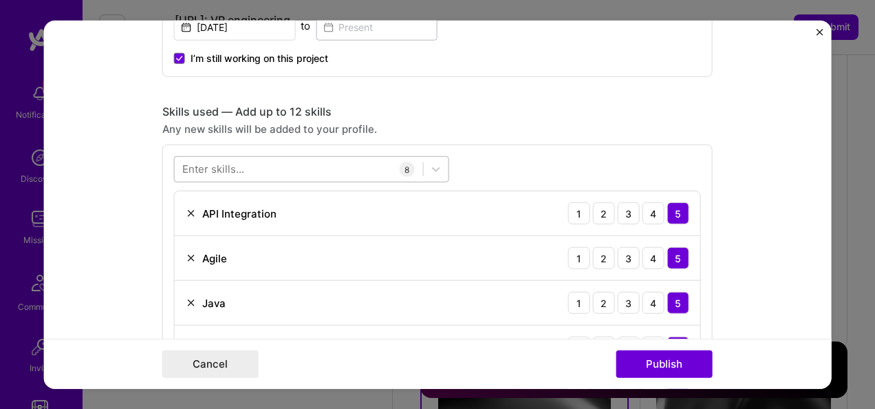
click at [323, 171] on div at bounding box center [299, 169] width 248 height 23
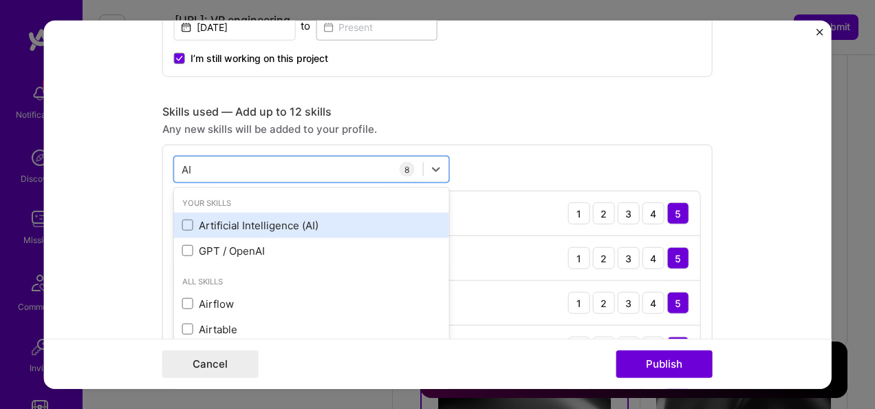
click at [267, 225] on div "Artificial Intelligence (AI)" at bounding box center [311, 225] width 259 height 14
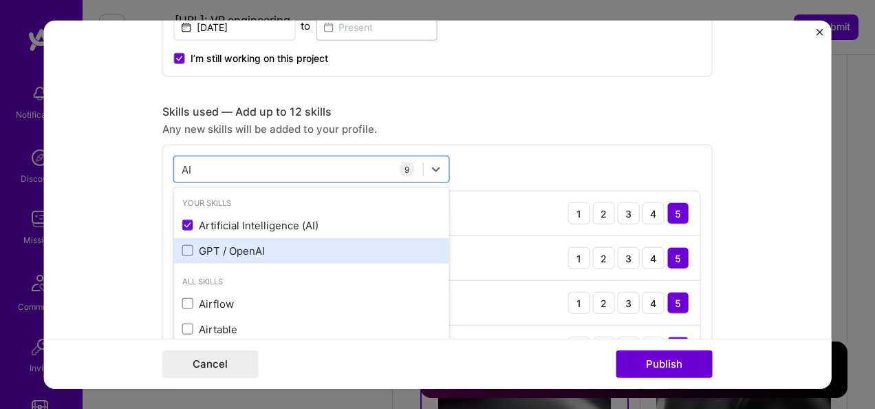
click at [241, 255] on div "GPT / OpenAI" at bounding box center [311, 251] width 259 height 14
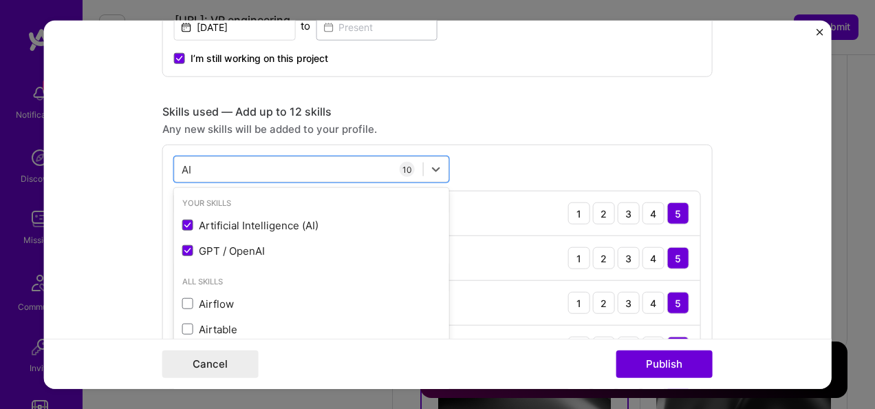
type input "AI"
click at [774, 142] on form "Project title Fintech Platform Optimization Lead Company Proxymity Project indu…" at bounding box center [438, 205] width 788 height 368
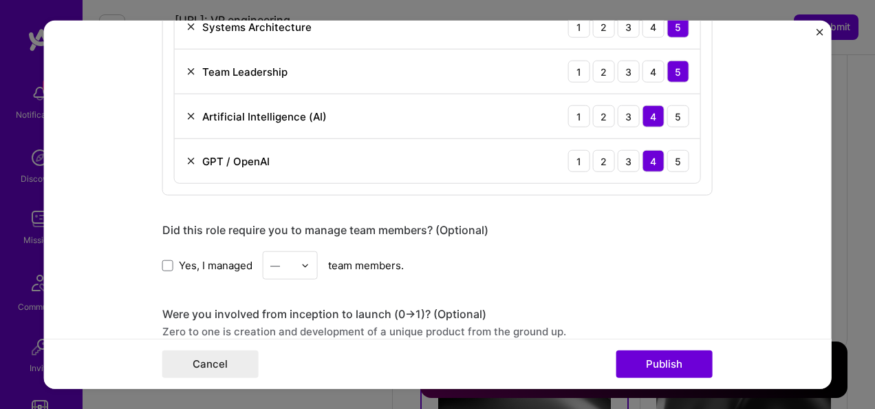
scroll to position [1025, 0]
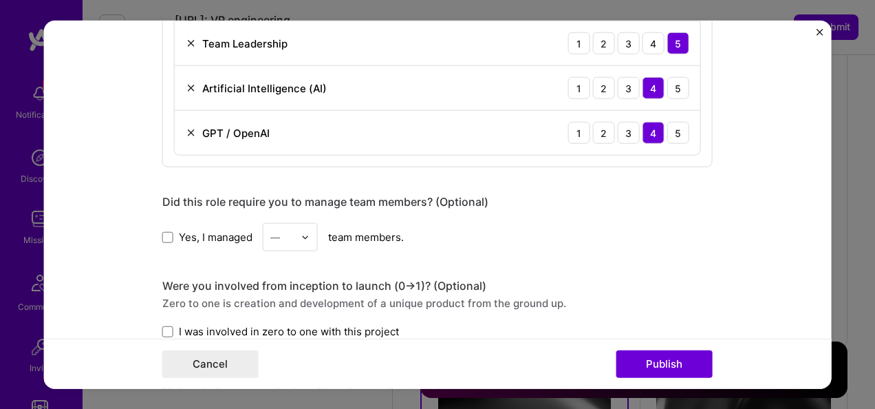
click at [216, 230] on span "Yes, I managed" at bounding box center [216, 236] width 74 height 14
click at [0, 0] on input "Yes, I managed" at bounding box center [0, 0] width 0 height 0
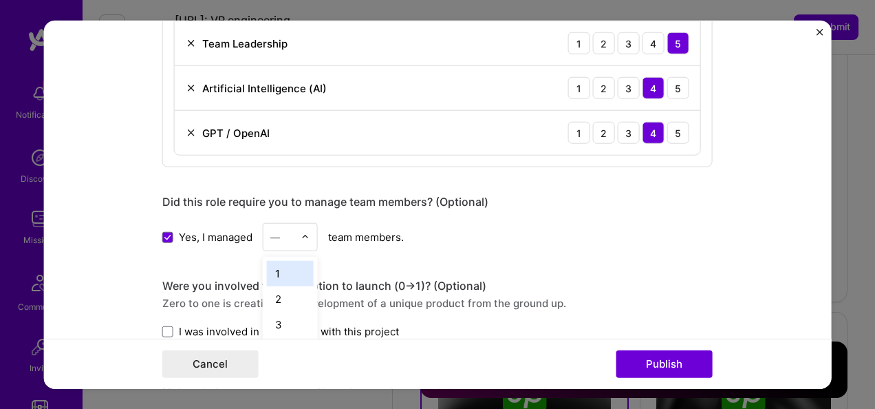
click at [295, 230] on div "—" at bounding box center [283, 237] width 38 height 27
click at [281, 262] on div "5" at bounding box center [290, 268] width 47 height 25
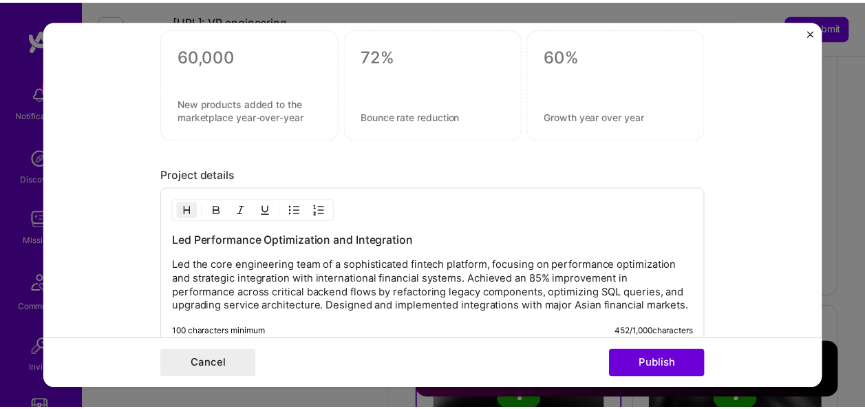
scroll to position [1405, 0]
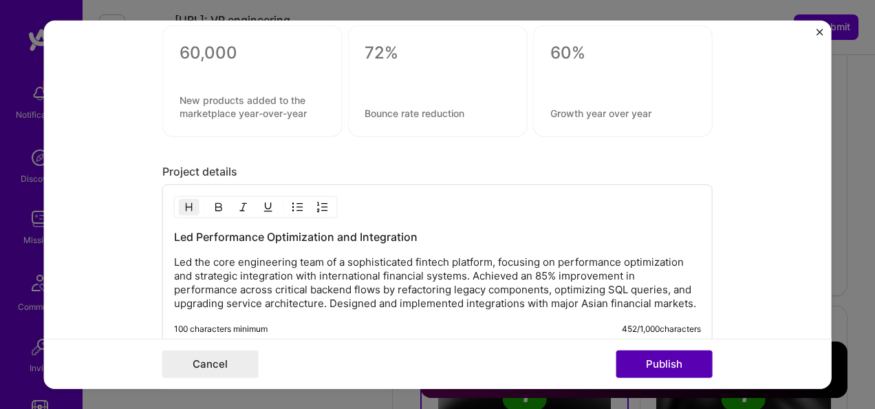
click at [673, 357] on button "Publish" at bounding box center [665, 364] width 96 height 28
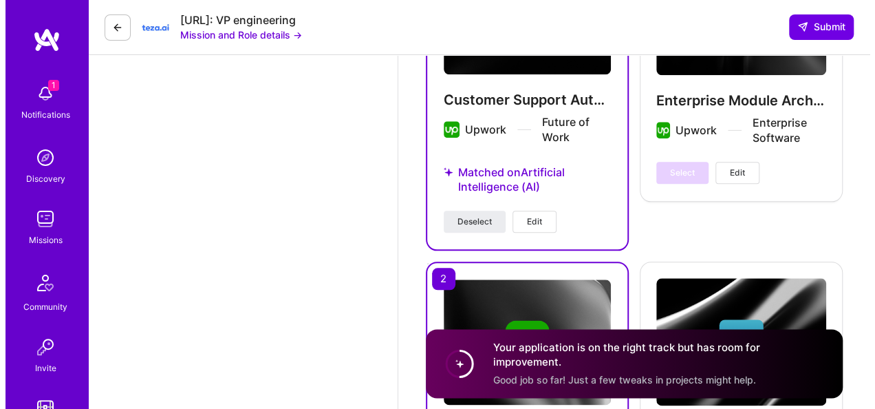
scroll to position [3272, 0]
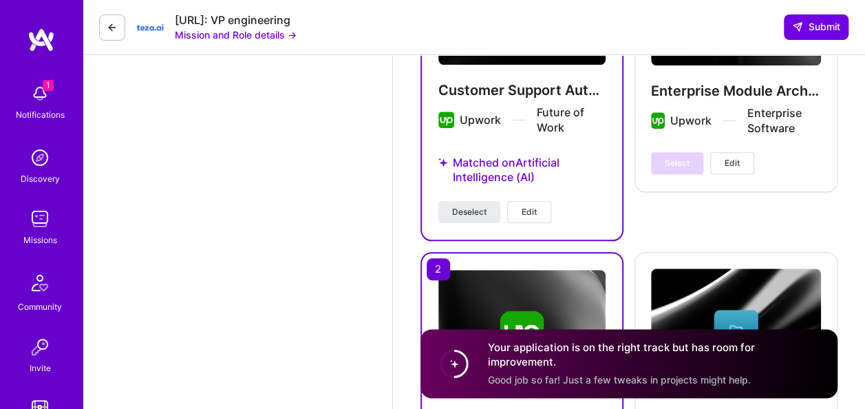
click at [537, 213] on button "Edit" at bounding box center [529, 212] width 44 height 22
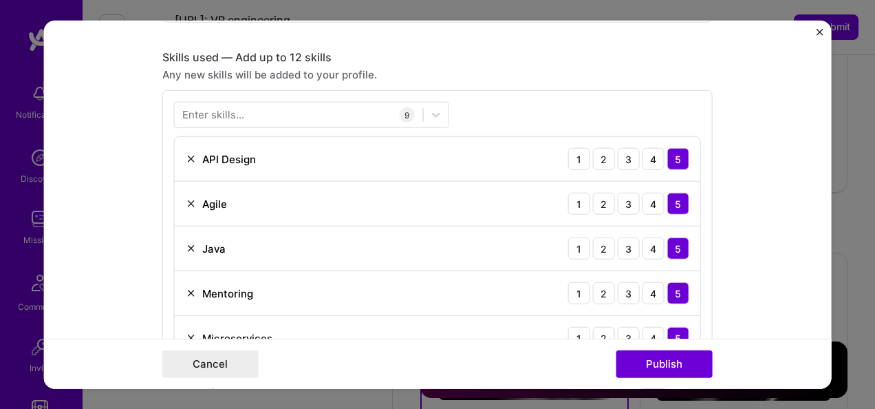
scroll to position [555, 0]
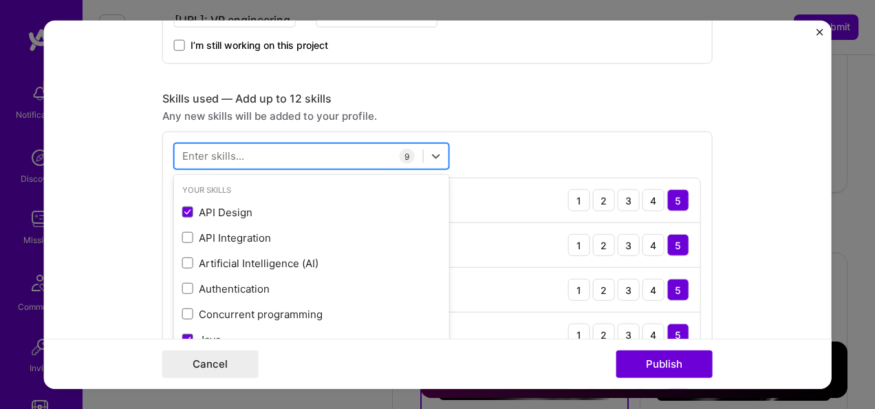
click at [324, 158] on div at bounding box center [299, 156] width 248 height 23
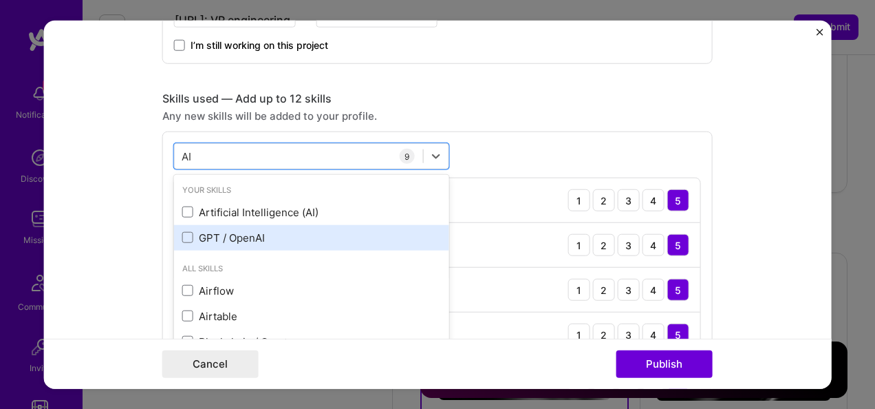
click at [240, 233] on div "GPT / OpenAI" at bounding box center [311, 238] width 259 height 14
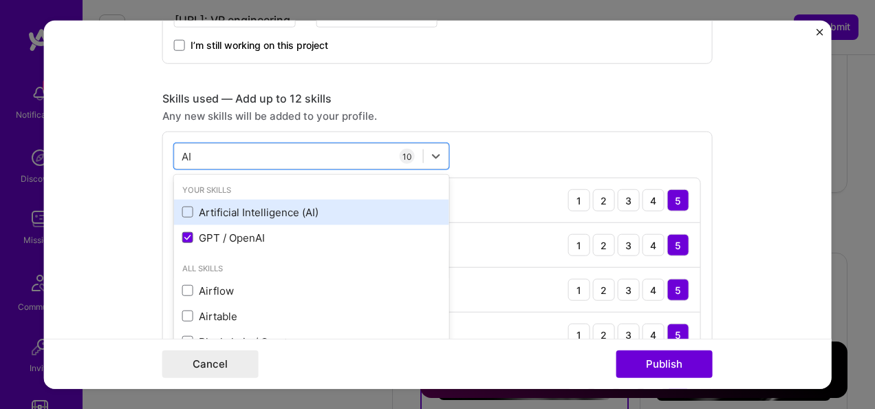
click at [257, 212] on div "Artificial Intelligence (AI)" at bounding box center [311, 212] width 259 height 14
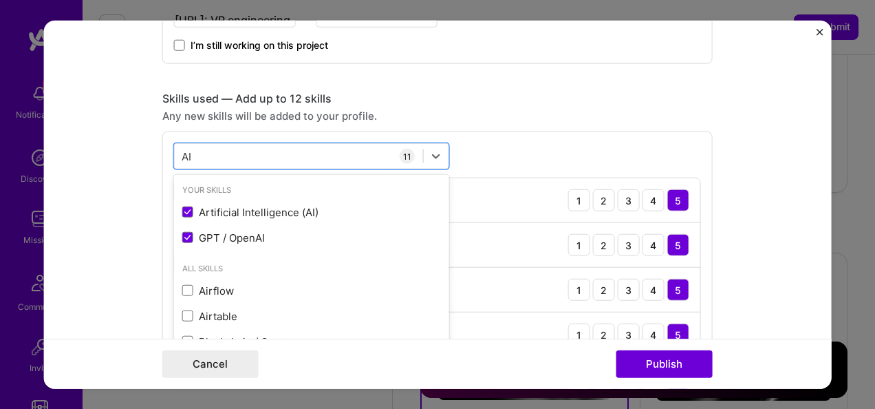
type input "AI"
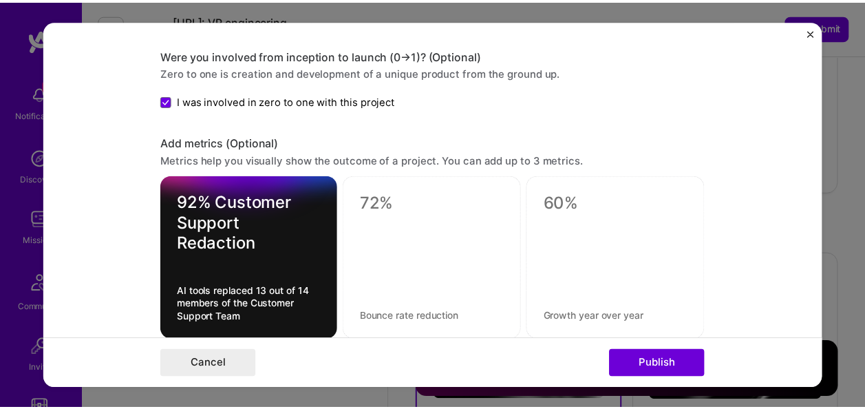
scroll to position [1321, 0]
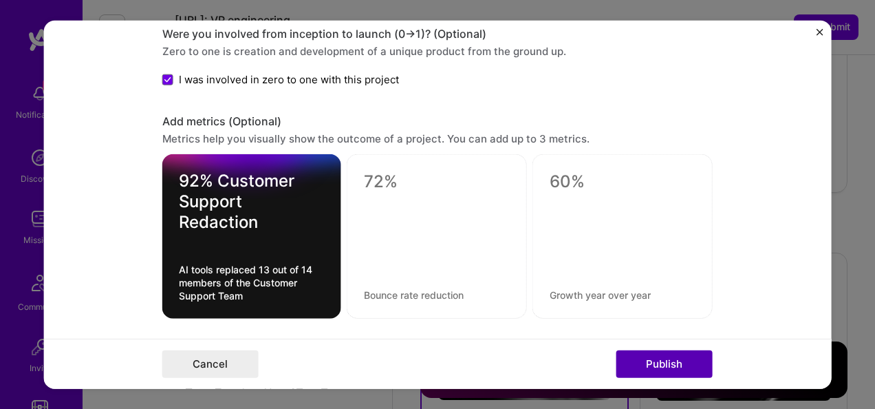
click at [670, 363] on button "Publish" at bounding box center [665, 364] width 96 height 28
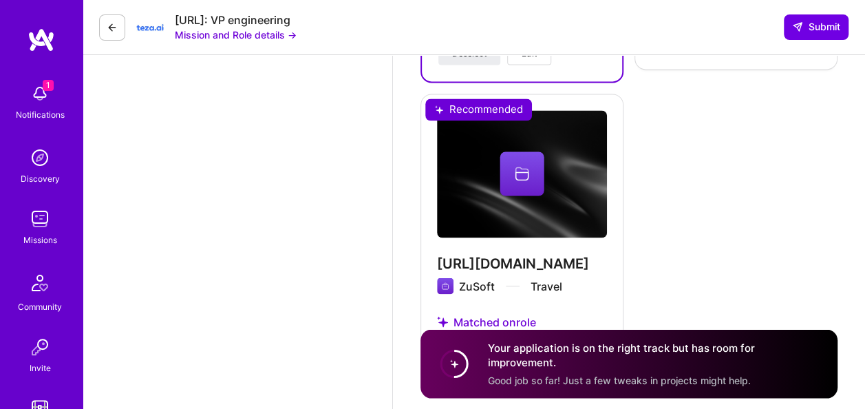
scroll to position [3781, 0]
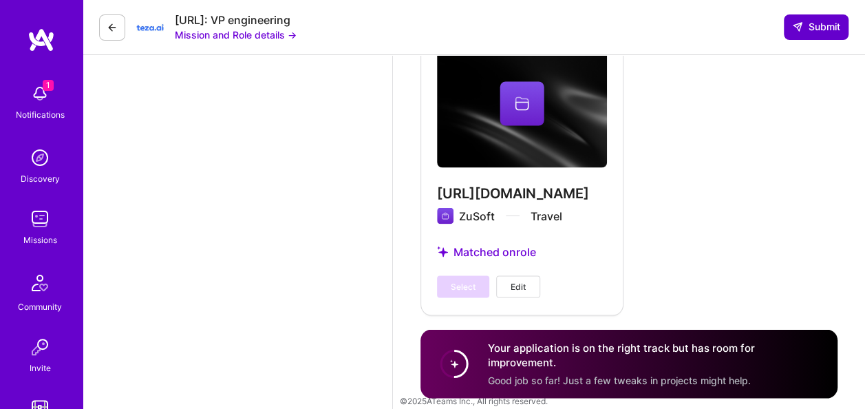
click at [817, 28] on span "Submit" at bounding box center [816, 27] width 48 height 14
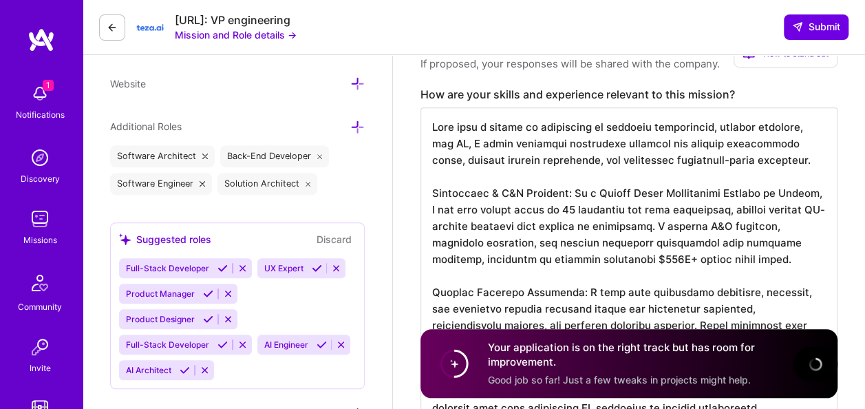
scroll to position [0, 0]
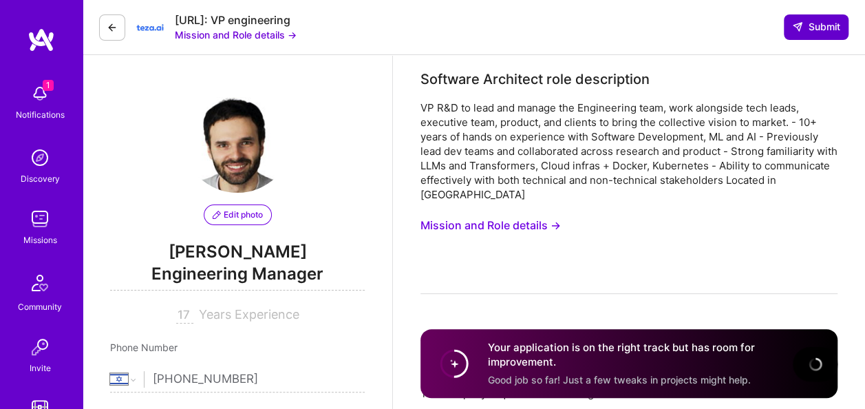
click at [818, 28] on span "Submit" at bounding box center [816, 27] width 48 height 14
